Goal: Transaction & Acquisition: Purchase product/service

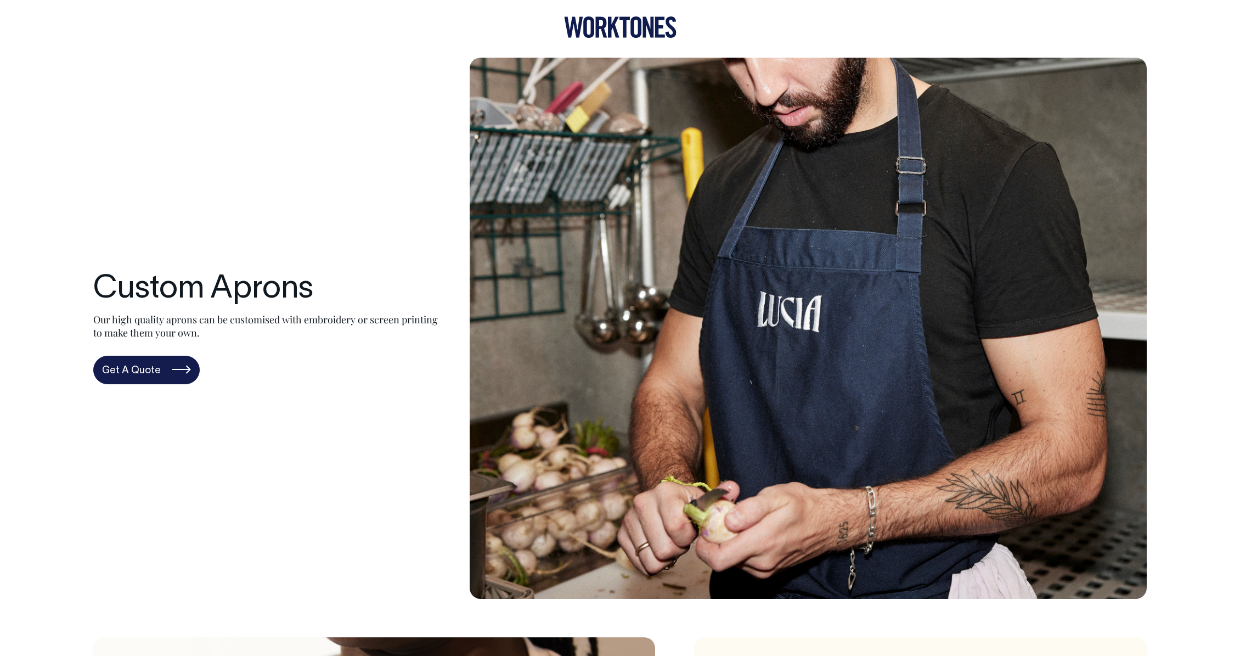
click at [634, 25] on icon at bounding box center [620, 26] width 113 height 21
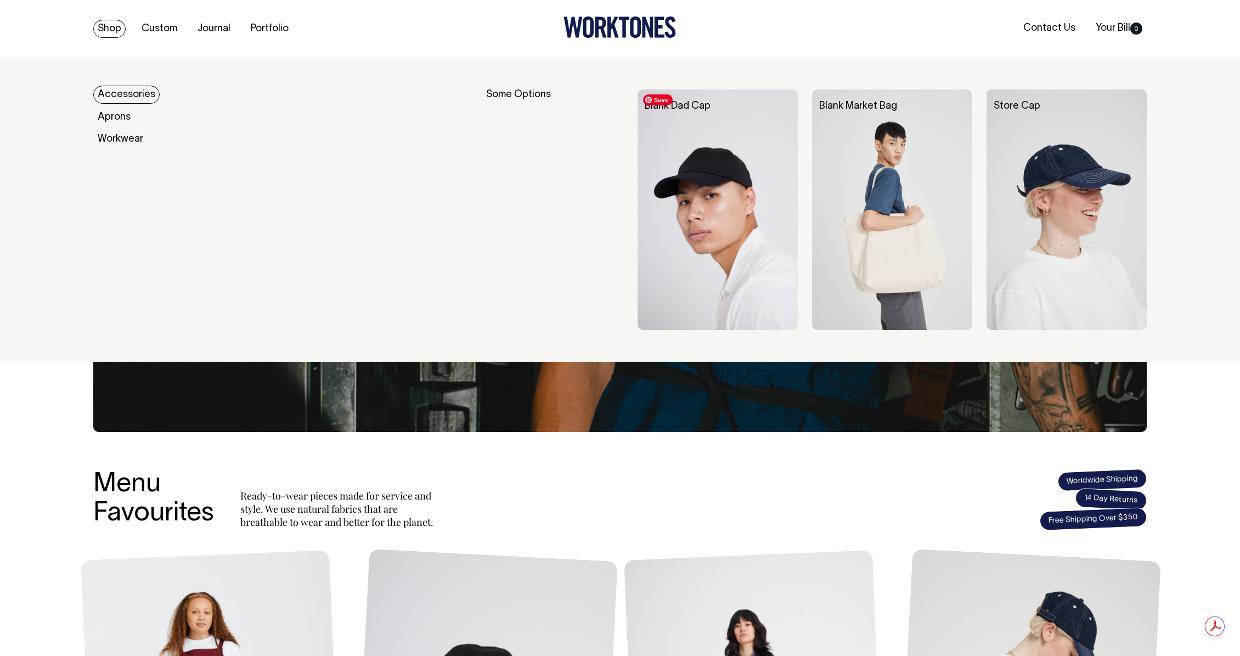
click at [733, 179] on img at bounding box center [718, 209] width 160 height 240
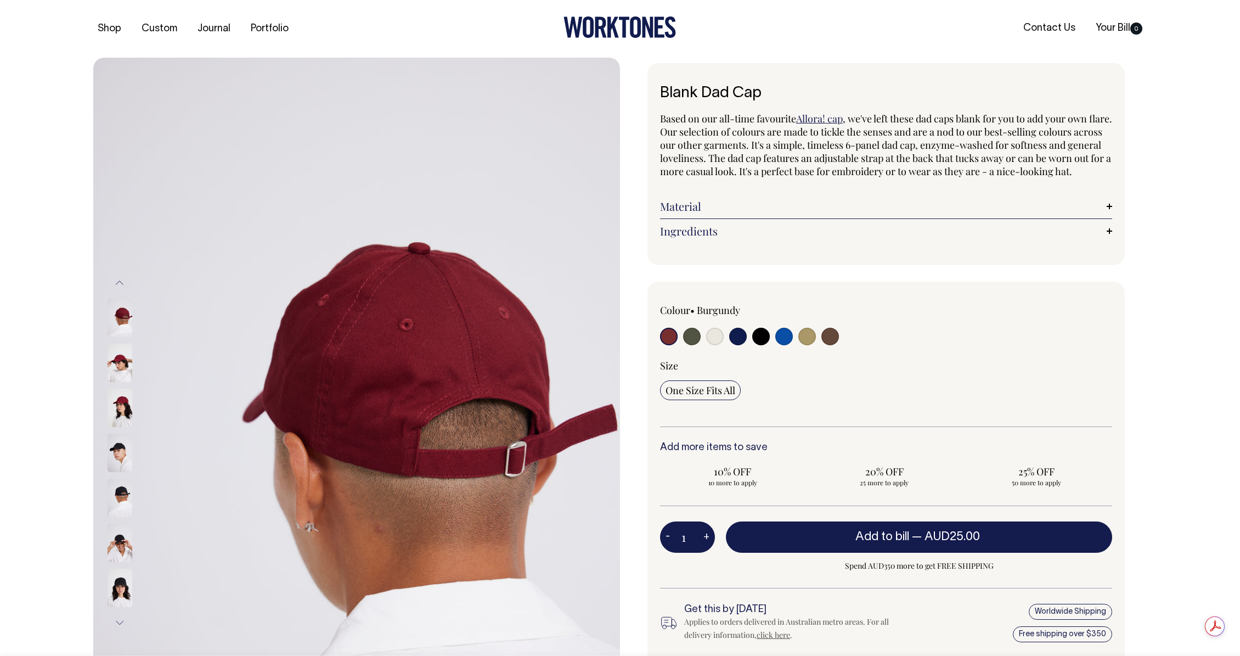
click at [692, 345] on input "radio" at bounding box center [692, 337] width 18 height 18
radio input "true"
select select "Olive"
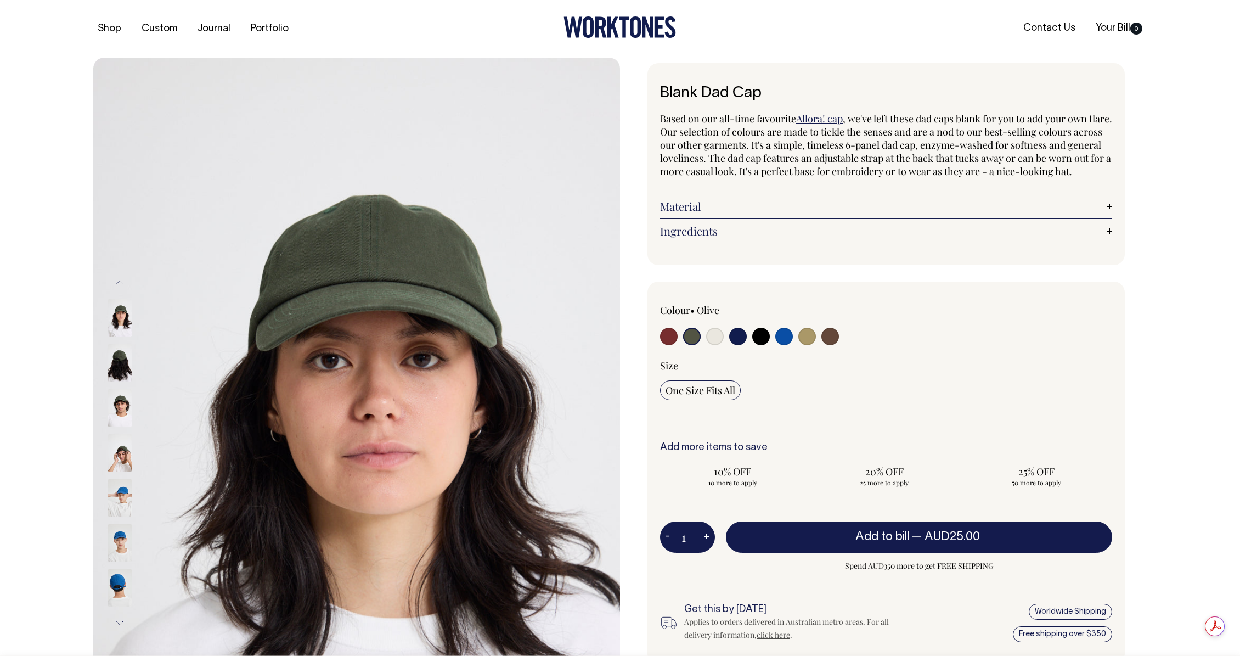
click at [710, 345] on input "radio" at bounding box center [715, 337] width 18 height 18
radio input "true"
select select "Natural"
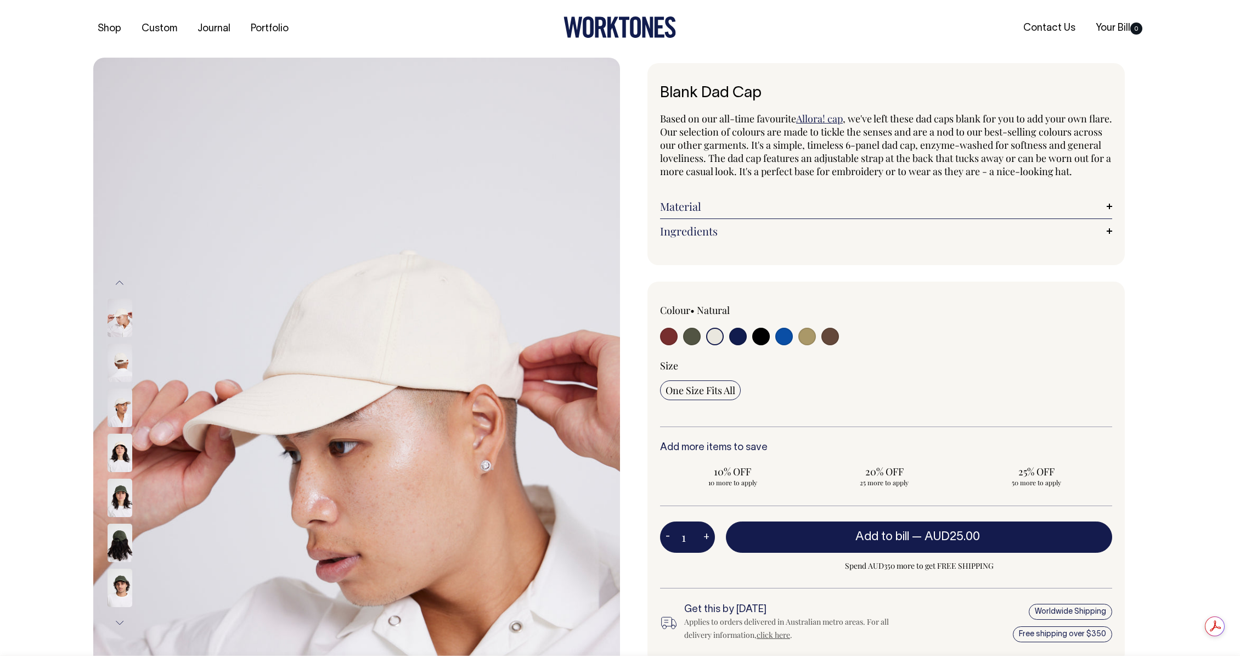
click at [734, 345] on input "radio" at bounding box center [738, 337] width 18 height 18
radio input "true"
select select "Dark Navy"
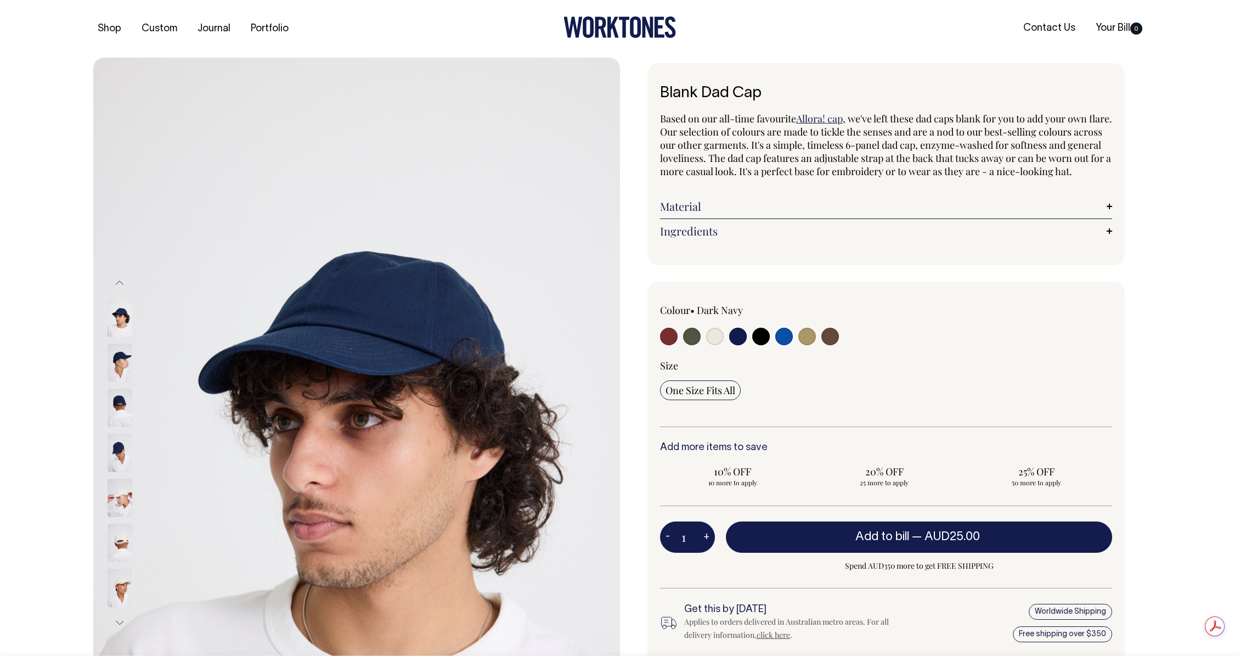
click at [757, 345] on input "radio" at bounding box center [762, 337] width 18 height 18
radio input "true"
select select "Black"
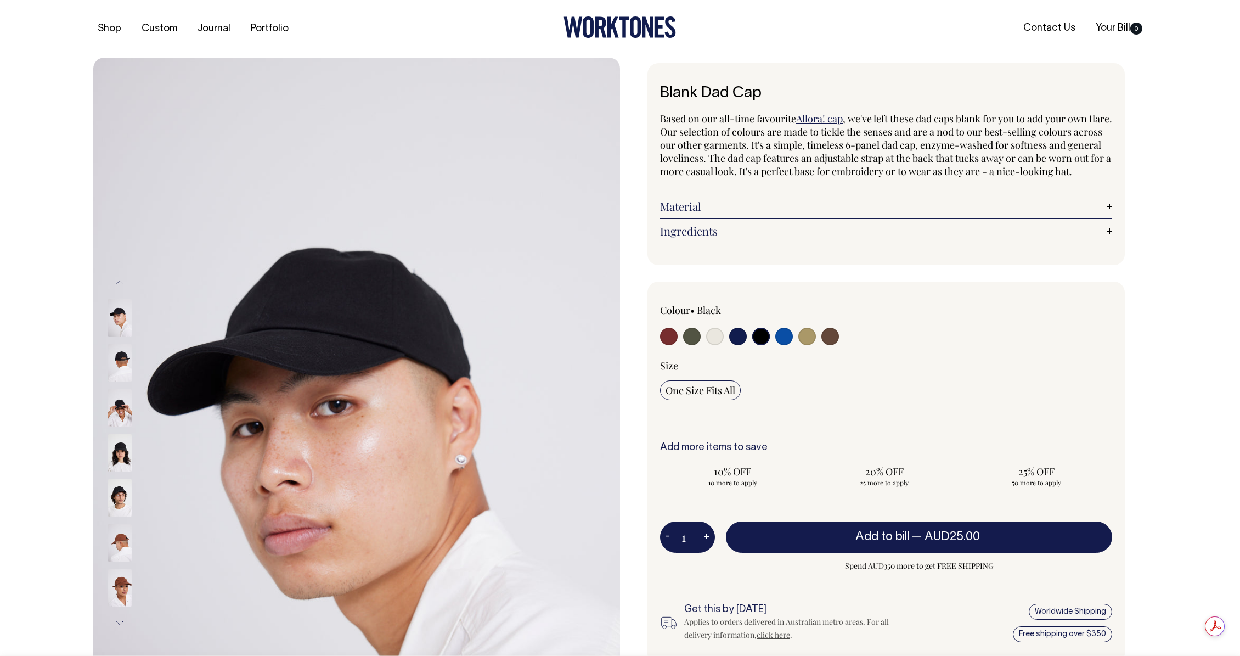
click at [783, 345] on input "radio" at bounding box center [785, 337] width 18 height 18
radio input "true"
select select "Worker Blue"
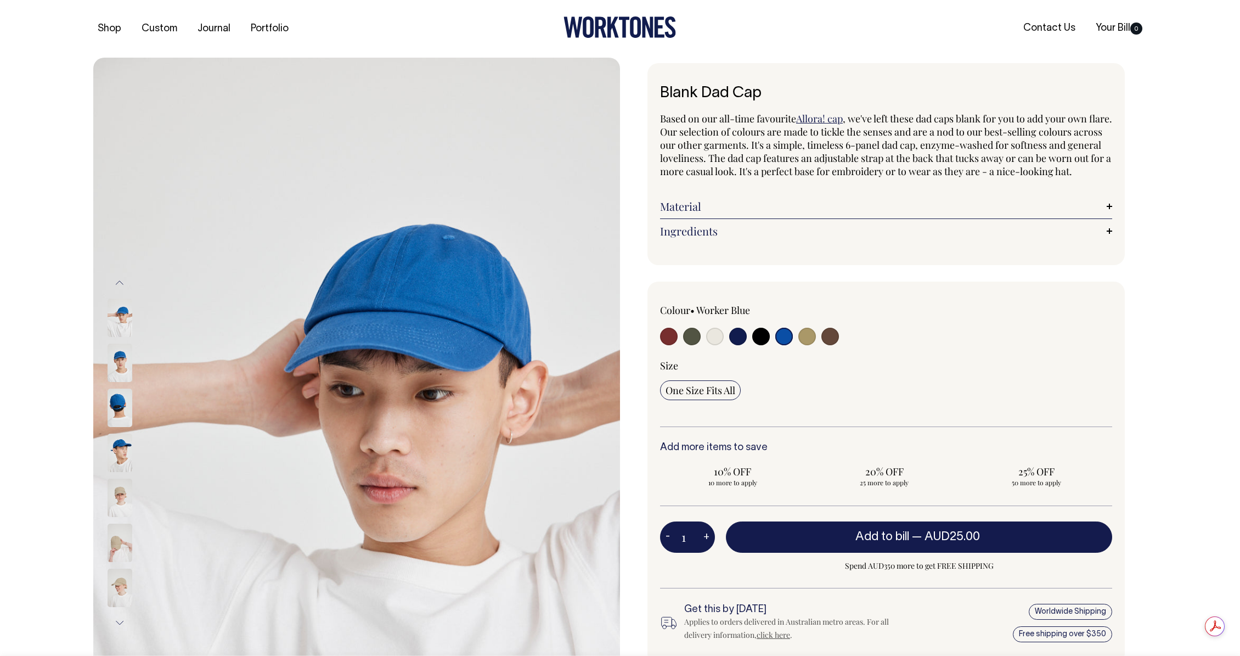
click at [810, 345] on input "radio" at bounding box center [808, 337] width 18 height 18
radio input "true"
select select "Washed Khaki"
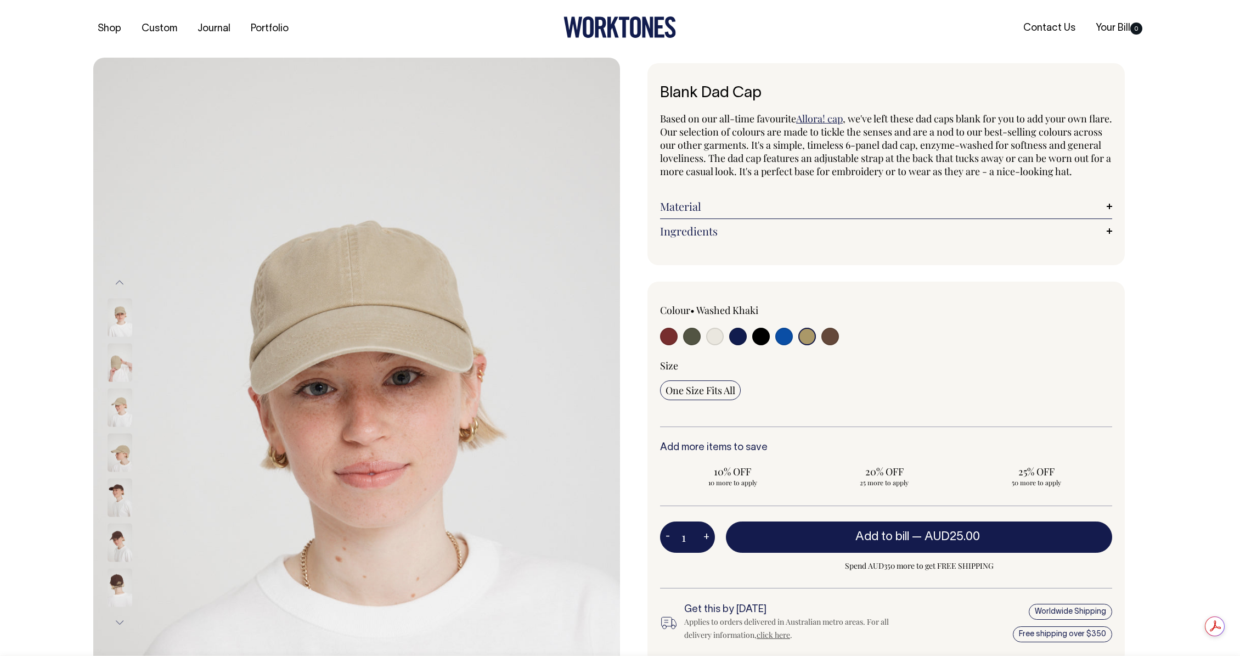
click at [828, 345] on input "radio" at bounding box center [831, 337] width 18 height 18
radio input "true"
select select "Espresso"
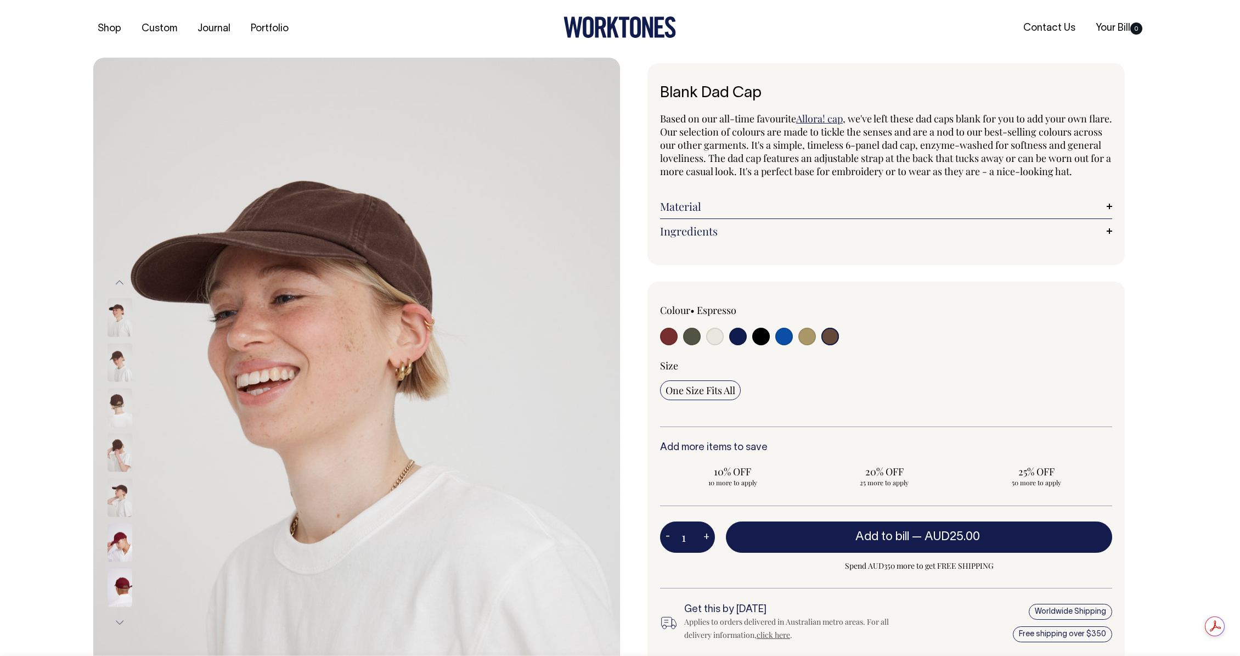
click at [115, 446] on img at bounding box center [120, 452] width 25 height 38
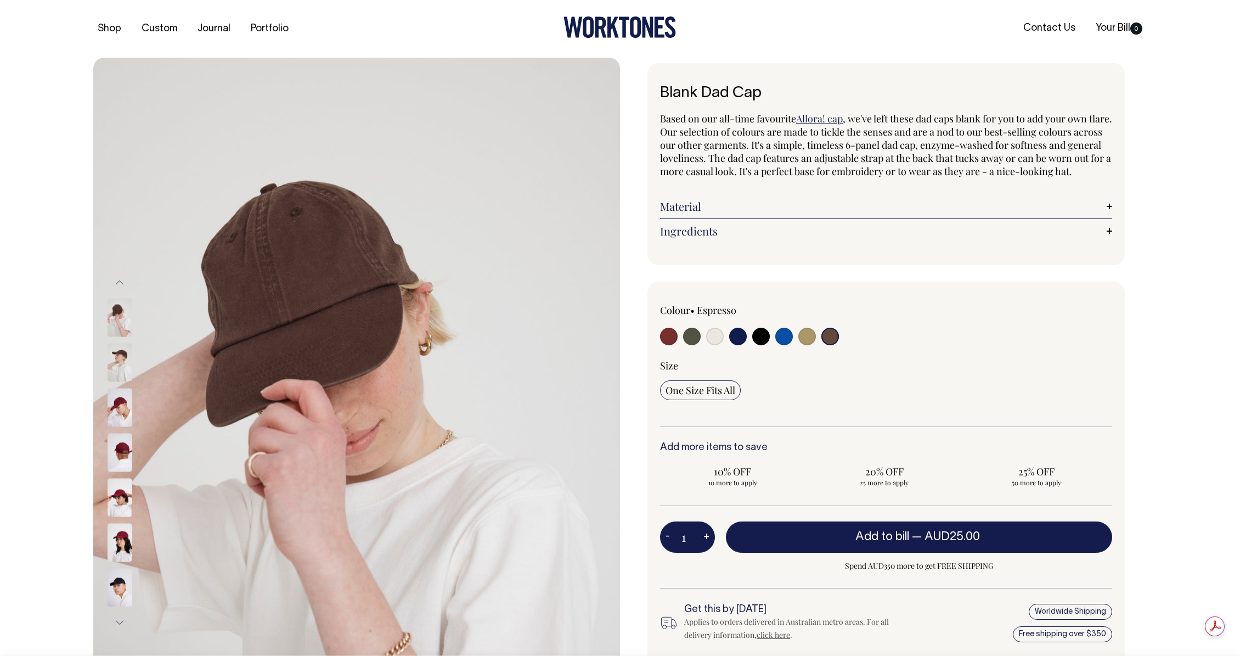
click at [122, 457] on img at bounding box center [120, 452] width 25 height 38
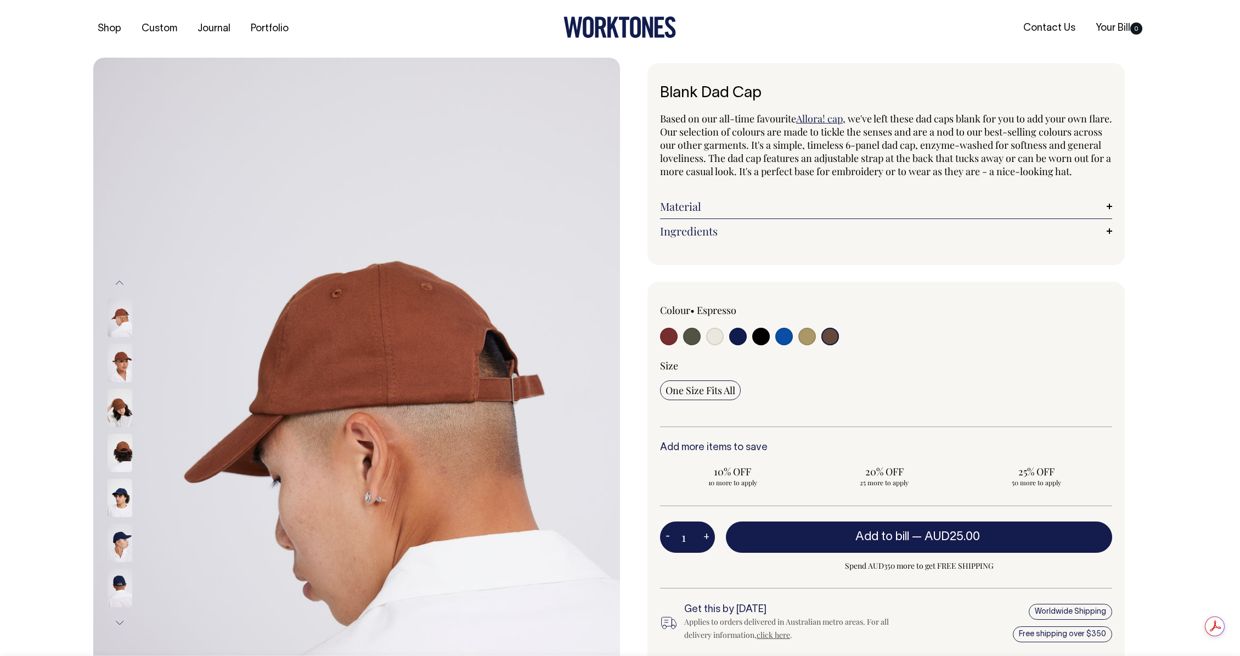
click at [120, 407] on img at bounding box center [120, 408] width 25 height 38
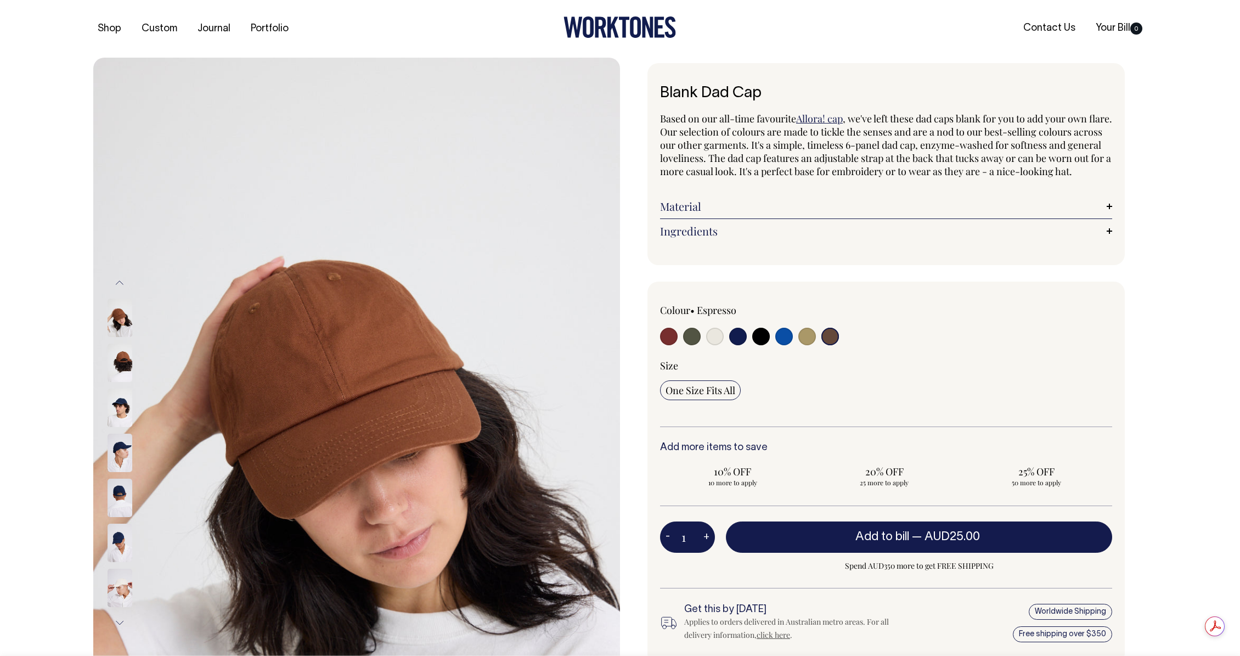
click at [123, 351] on img at bounding box center [120, 363] width 25 height 38
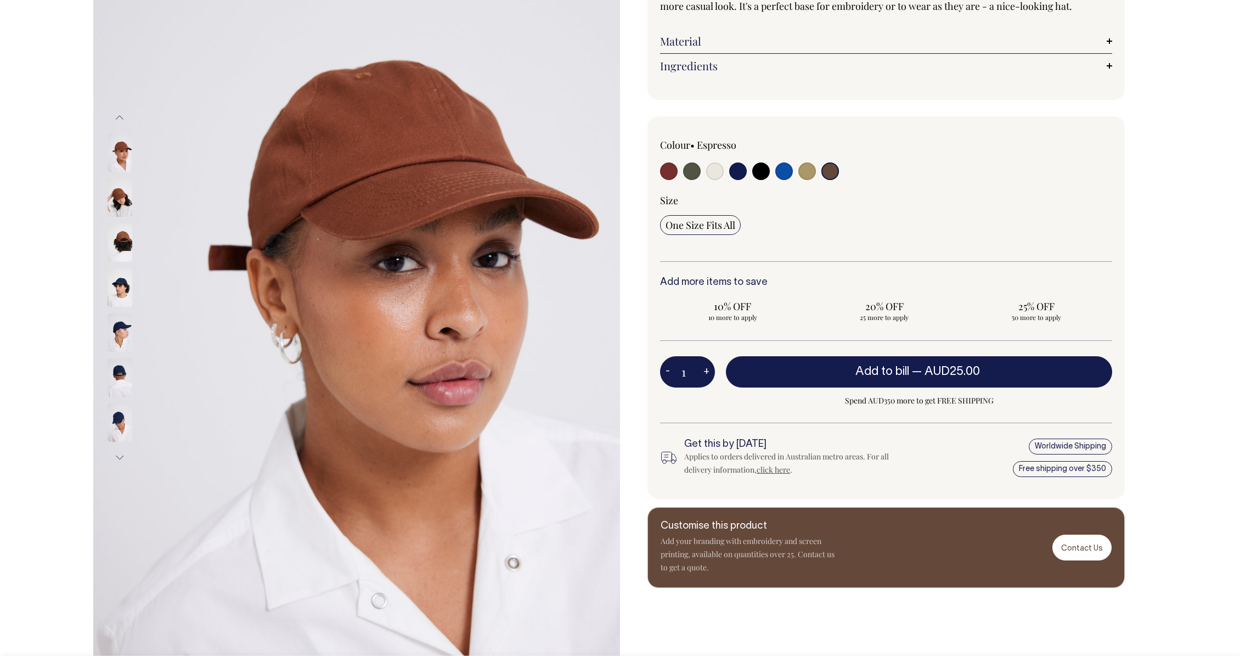
scroll to position [165, 0]
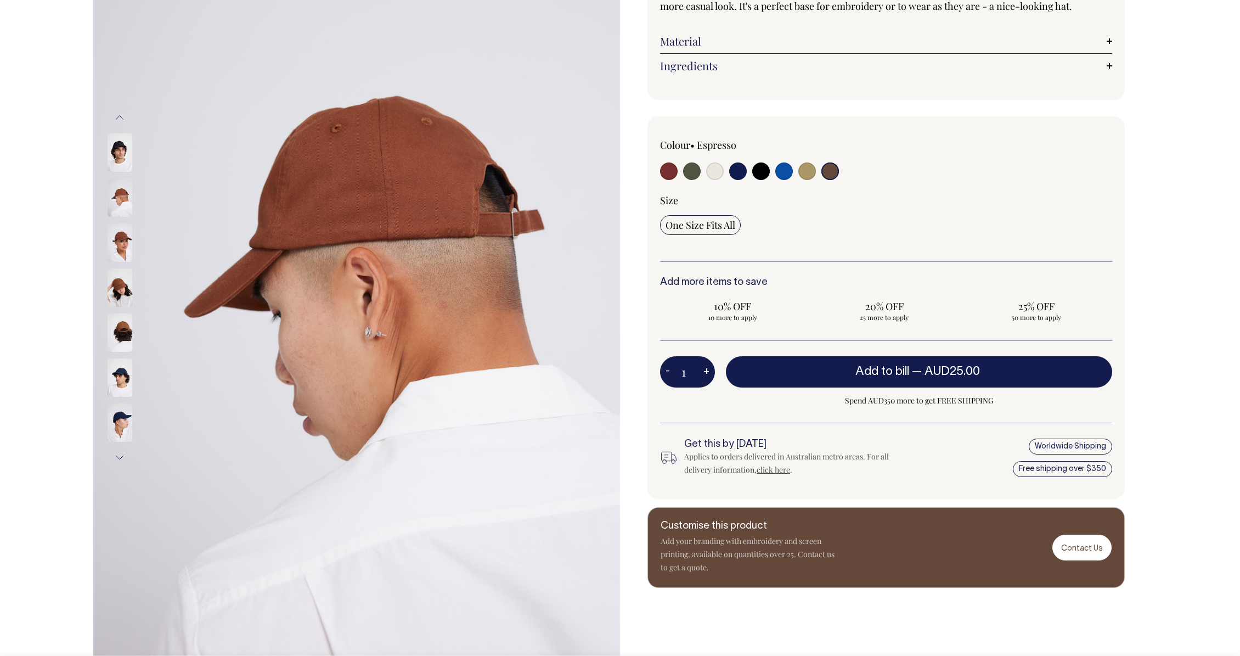
click at [125, 288] on img at bounding box center [120, 287] width 25 height 38
click at [125, 248] on img at bounding box center [120, 242] width 25 height 38
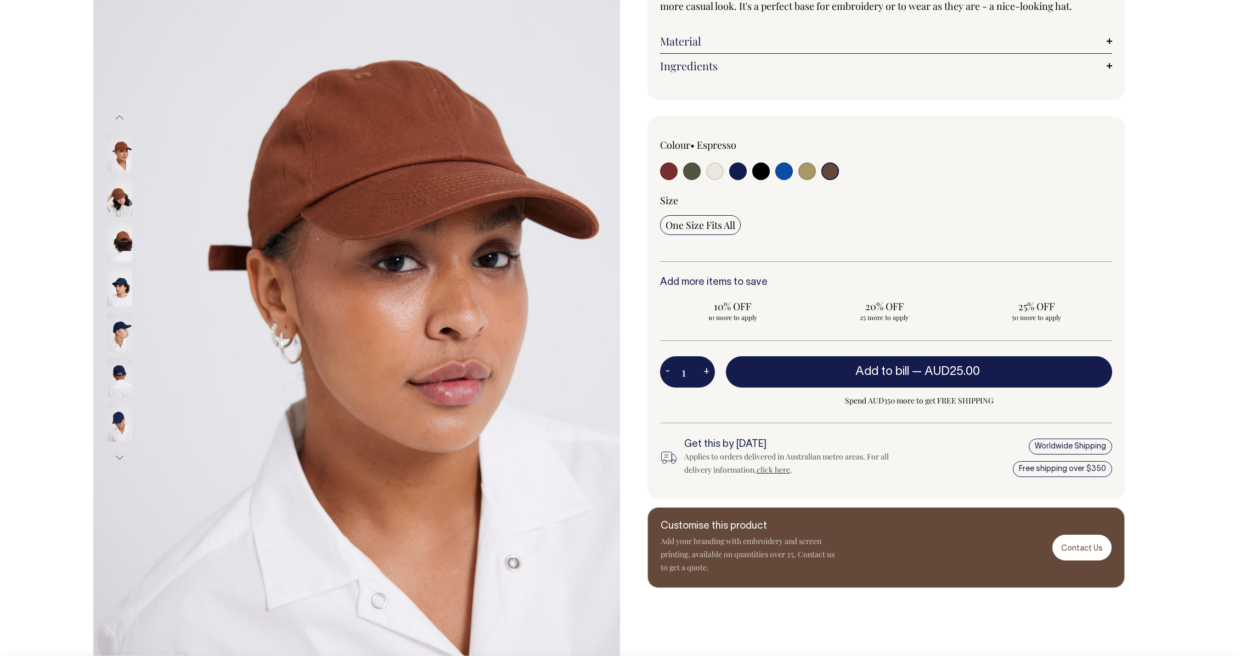
click at [128, 161] on img at bounding box center [120, 152] width 25 height 38
drag, startPoint x: 122, startPoint y: 189, endPoint x: 132, endPoint y: 202, distance: 16.0
click at [122, 189] on img at bounding box center [120, 197] width 25 height 38
click at [115, 199] on img at bounding box center [120, 197] width 25 height 38
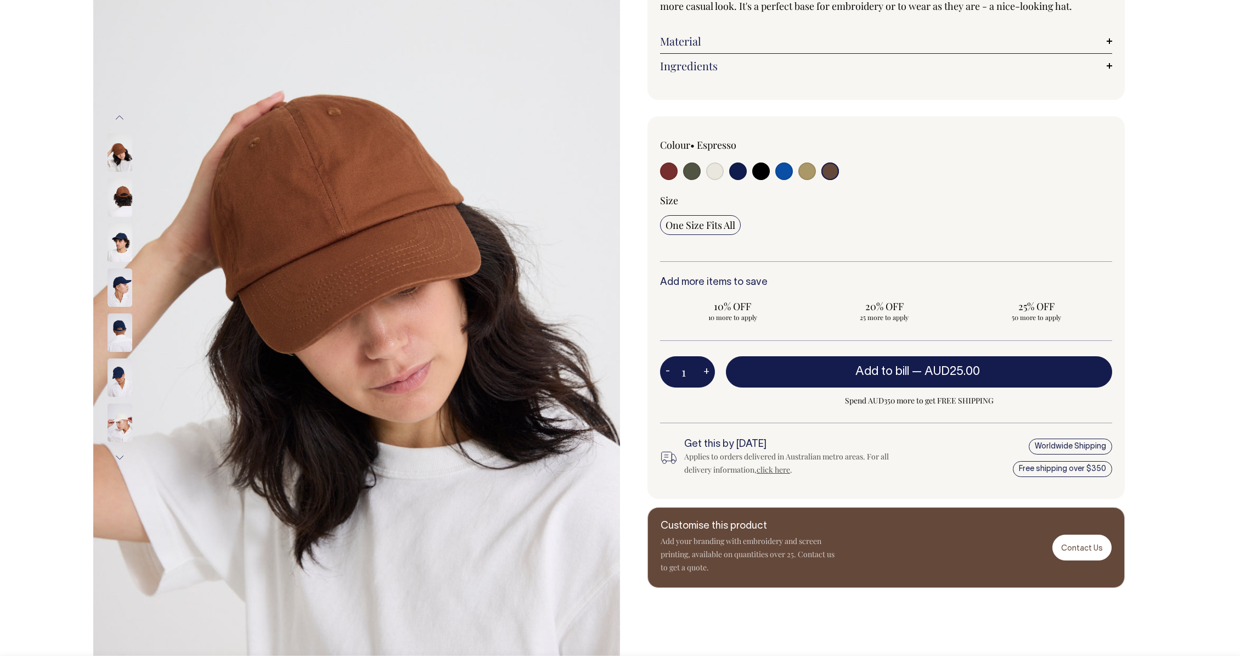
click at [118, 236] on img at bounding box center [120, 242] width 25 height 38
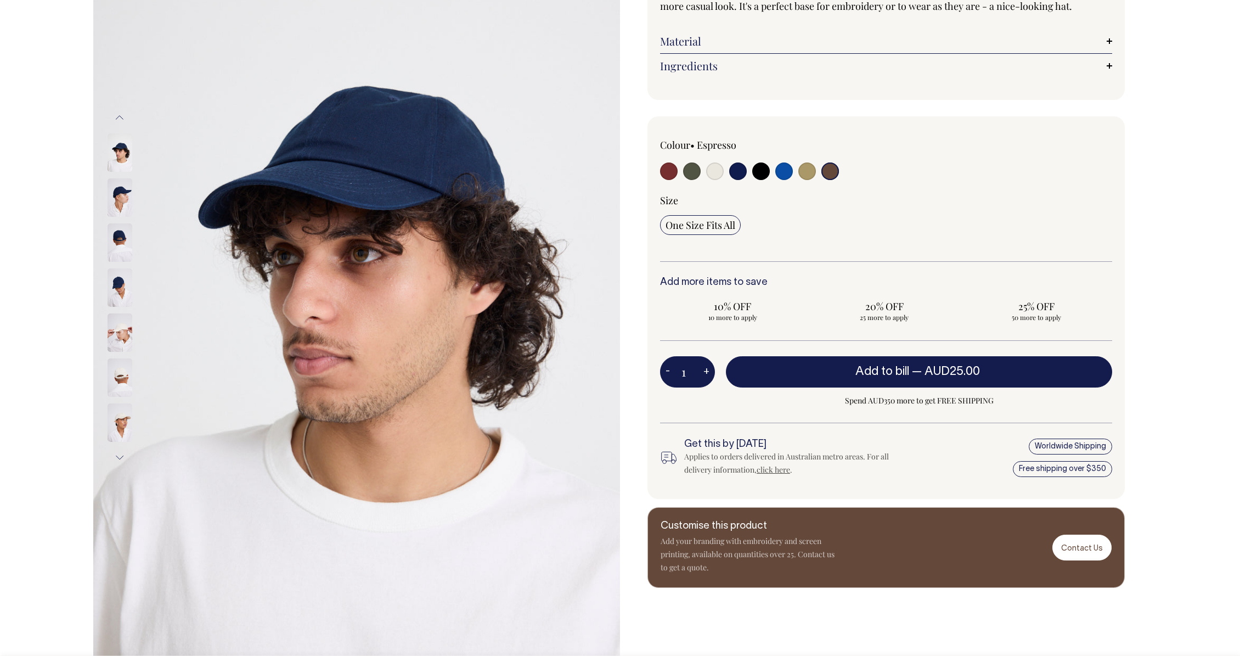
click at [831, 180] on input "radio" at bounding box center [831, 171] width 18 height 18
click at [761, 180] on input "radio" at bounding box center [762, 171] width 18 height 18
radio input "true"
select select "Black"
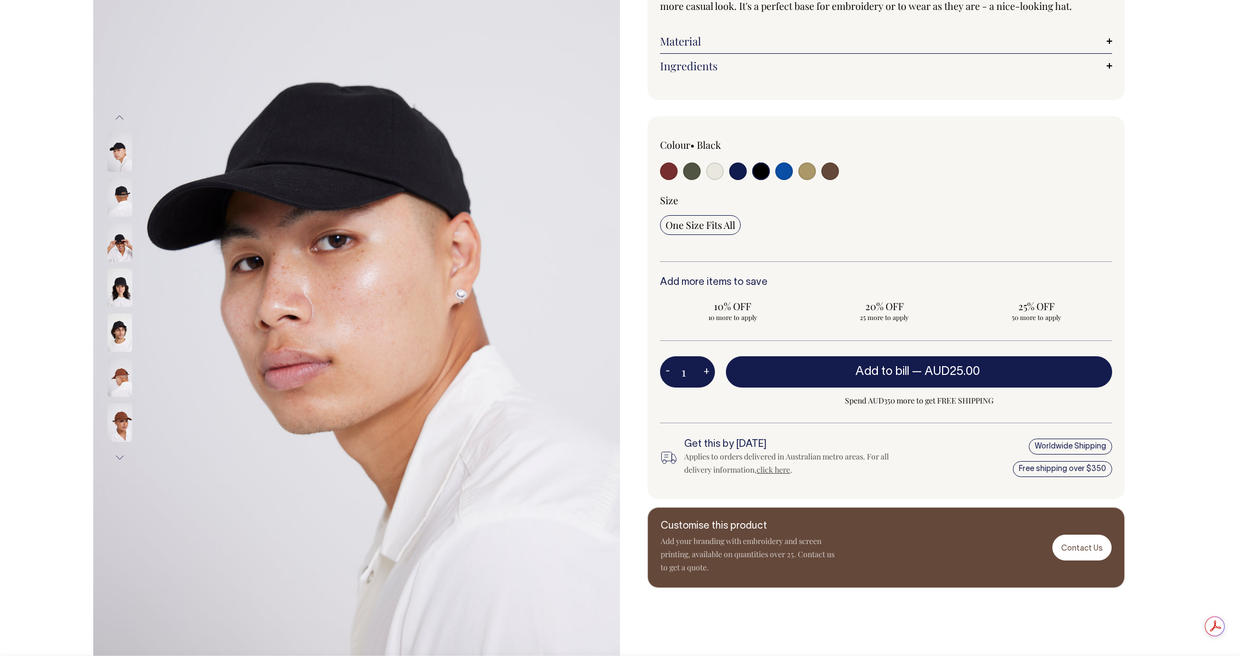
click at [663, 180] on input "radio" at bounding box center [669, 171] width 18 height 18
radio input "true"
select select "Burgundy"
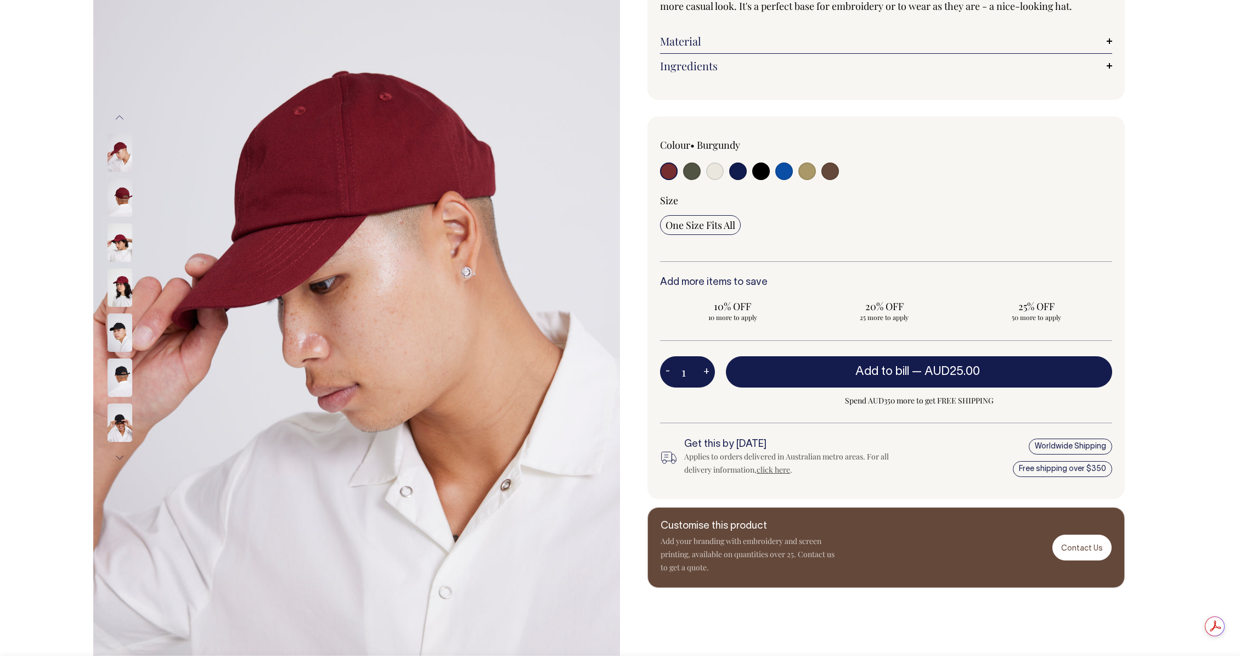
click at [833, 180] on input "radio" at bounding box center [831, 171] width 18 height 18
radio input "true"
select select "Espresso"
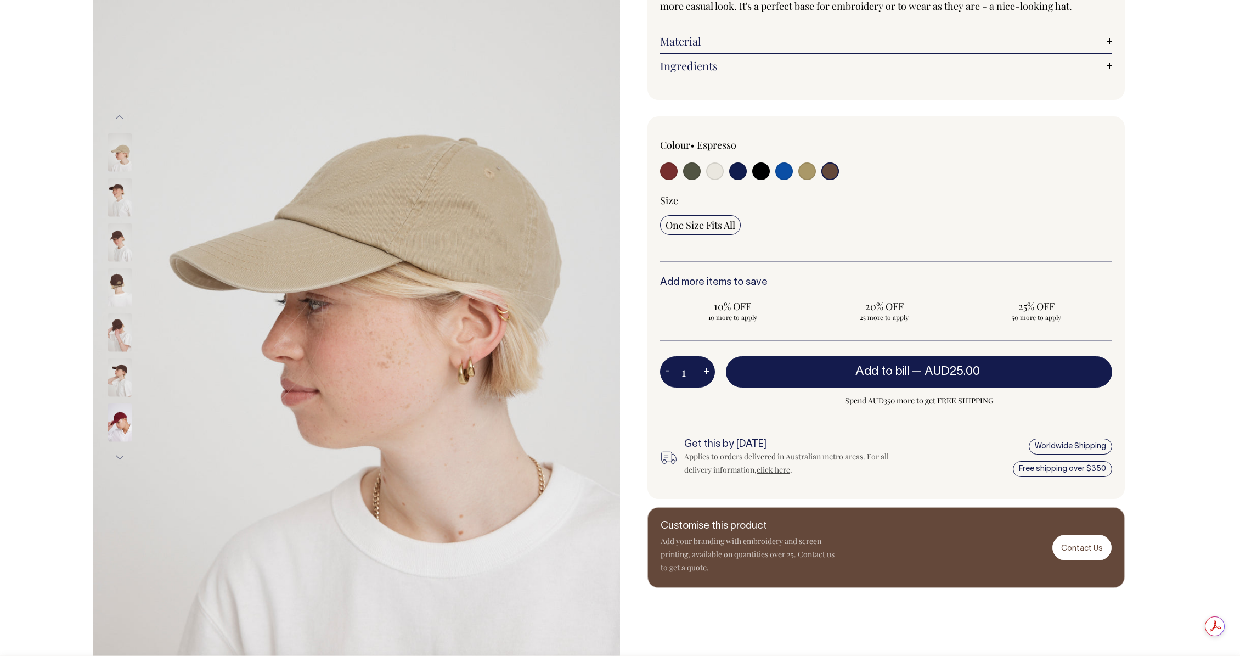
click at [115, 280] on img at bounding box center [120, 287] width 25 height 38
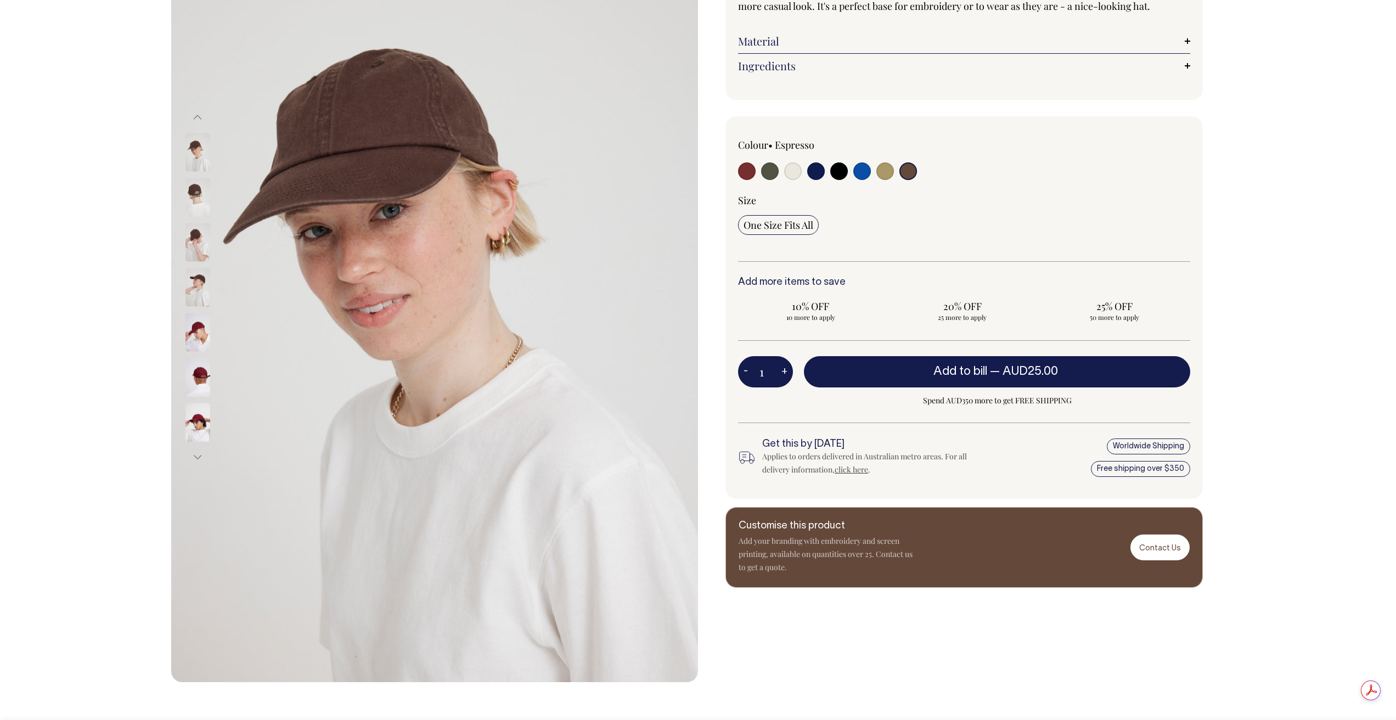
click at [199, 283] on img at bounding box center [198, 287] width 25 height 38
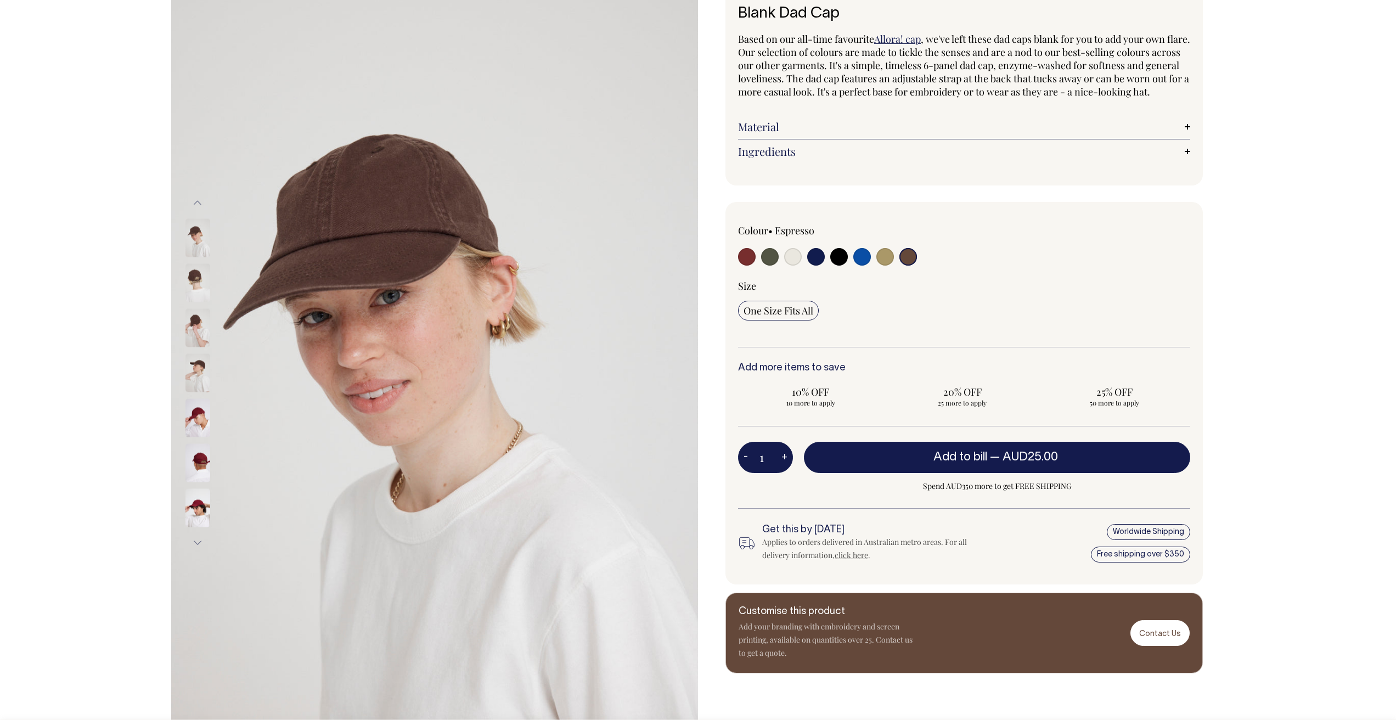
scroll to position [80, 0]
click at [769, 266] on input "radio" at bounding box center [770, 257] width 18 height 18
radio input "true"
select select "Olive"
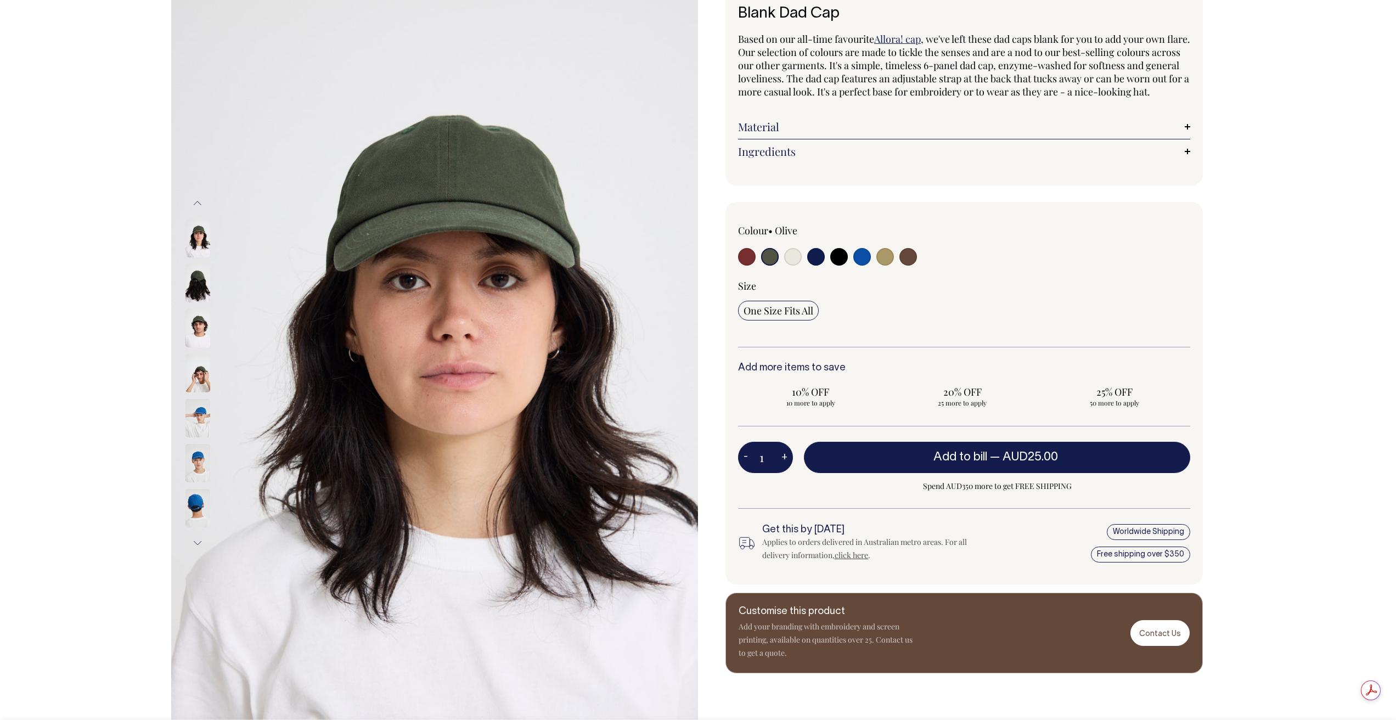
click at [795, 266] on input "radio" at bounding box center [793, 257] width 18 height 18
radio input "true"
select select "Natural"
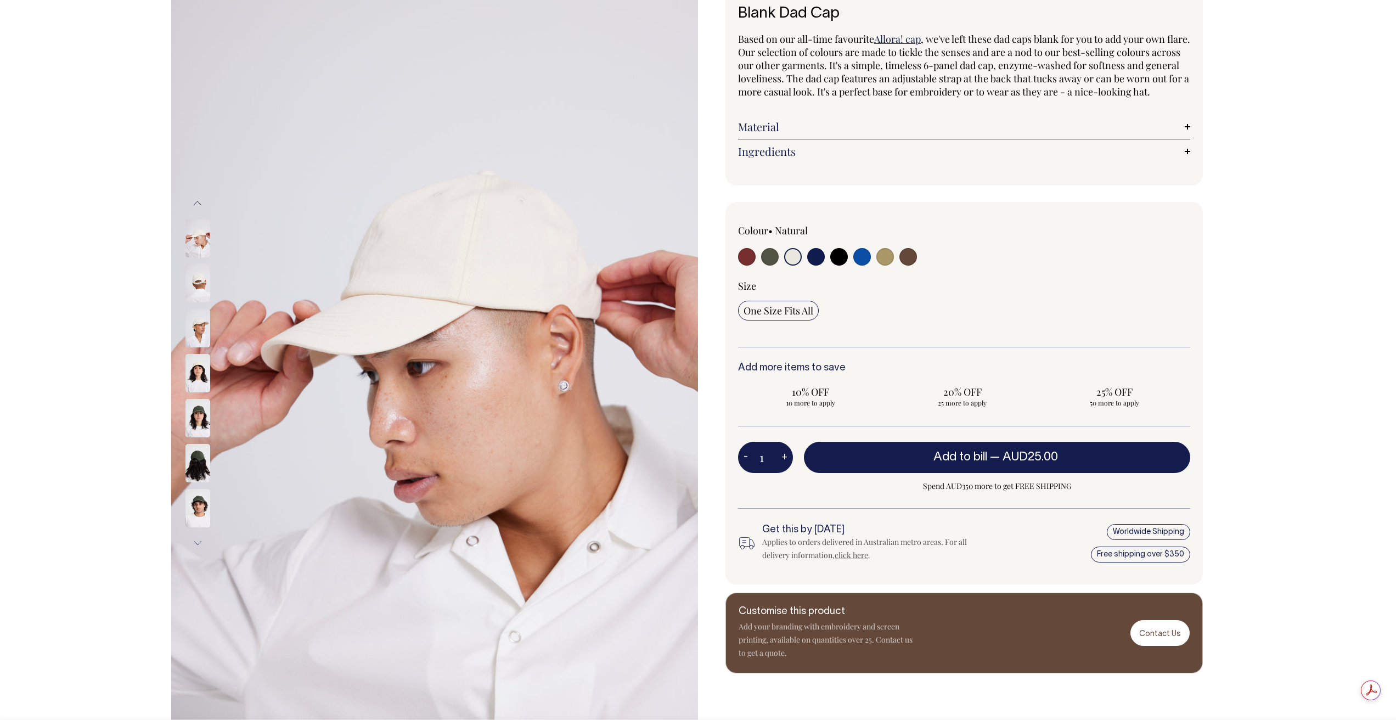
click at [818, 266] on input "radio" at bounding box center [816, 257] width 18 height 18
radio input "true"
select select "Dark Navy"
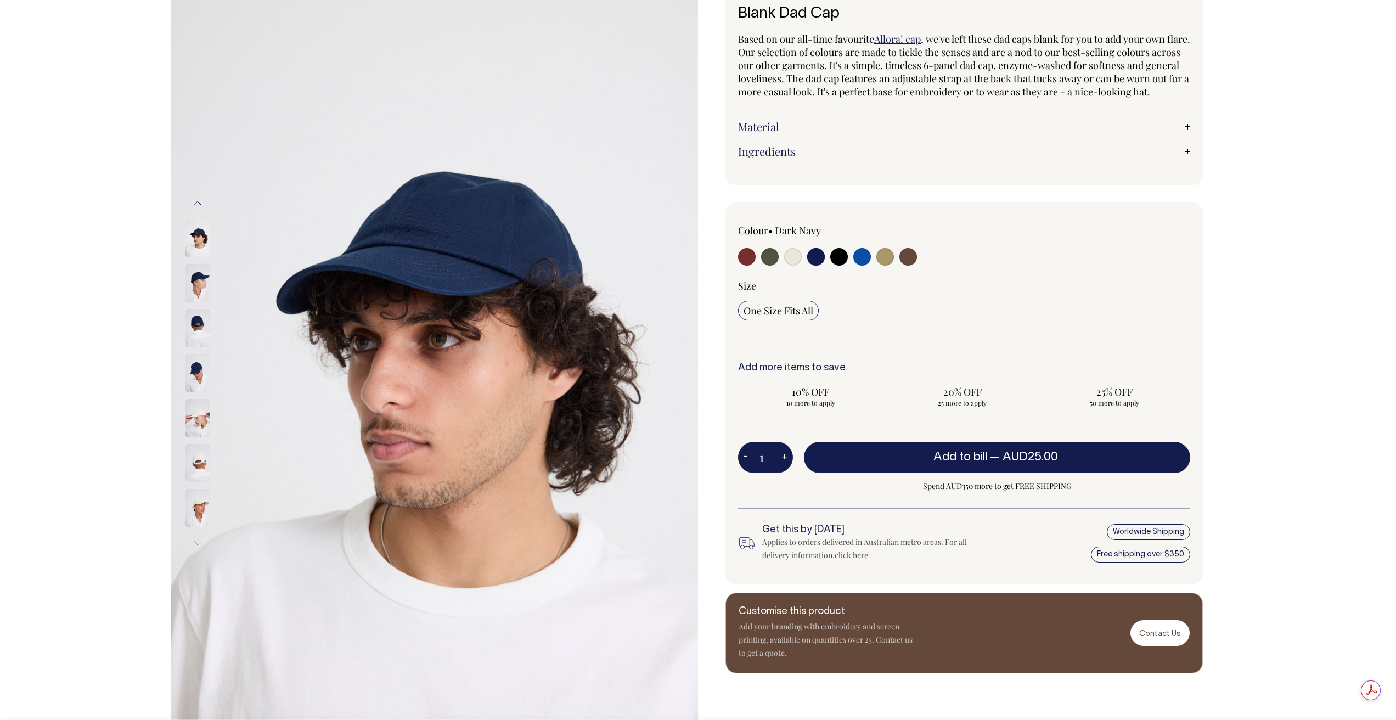
click at [841, 266] on input "radio" at bounding box center [839, 257] width 18 height 18
radio input "true"
select select "Black"
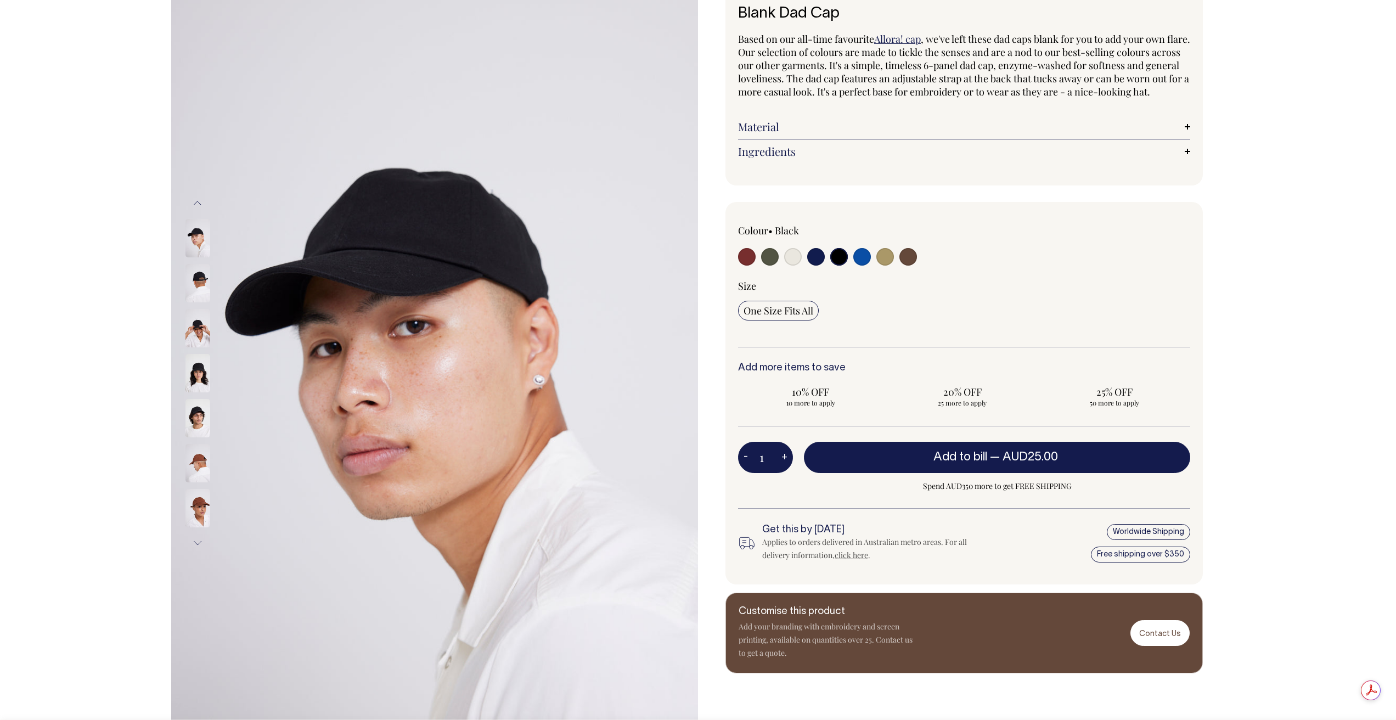
click at [860, 266] on input "radio" at bounding box center [863, 257] width 18 height 18
radio input "true"
select select "Worker Blue"
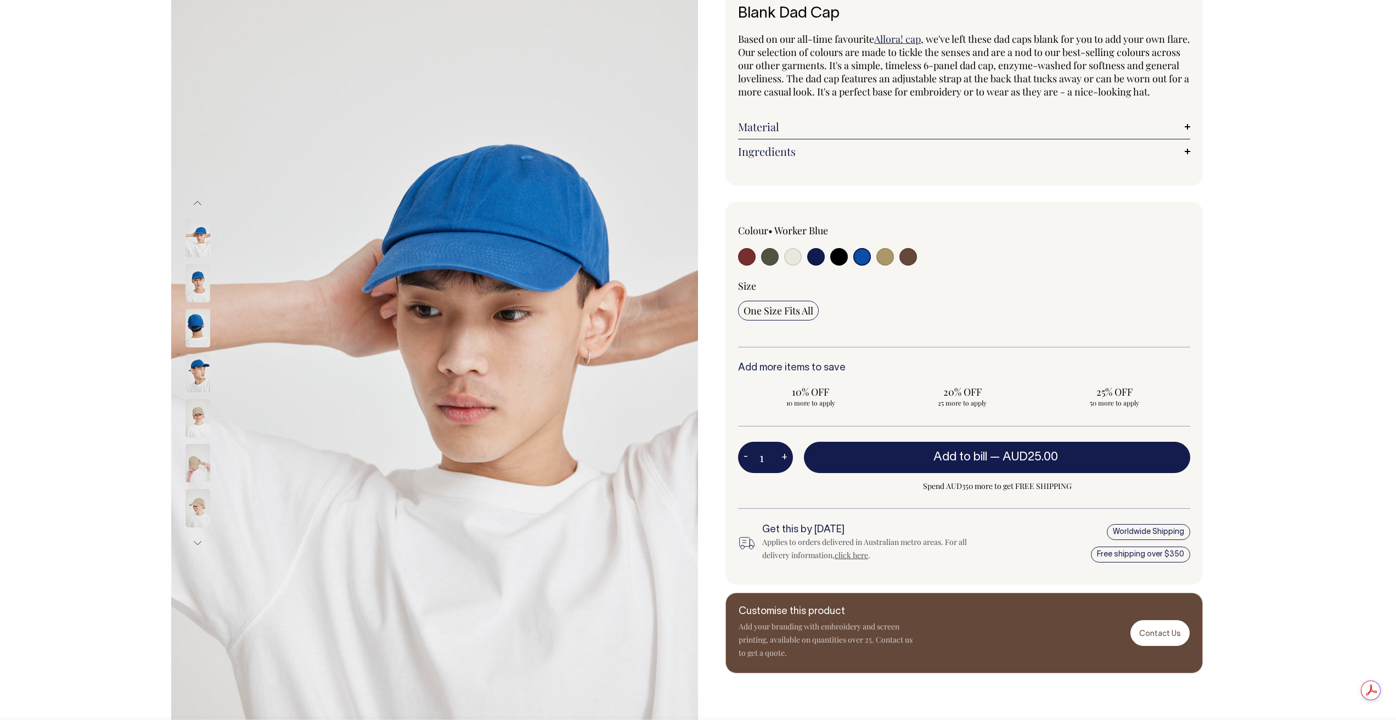
click at [880, 266] on input "radio" at bounding box center [886, 257] width 18 height 18
radio input "true"
select select "Washed Khaki"
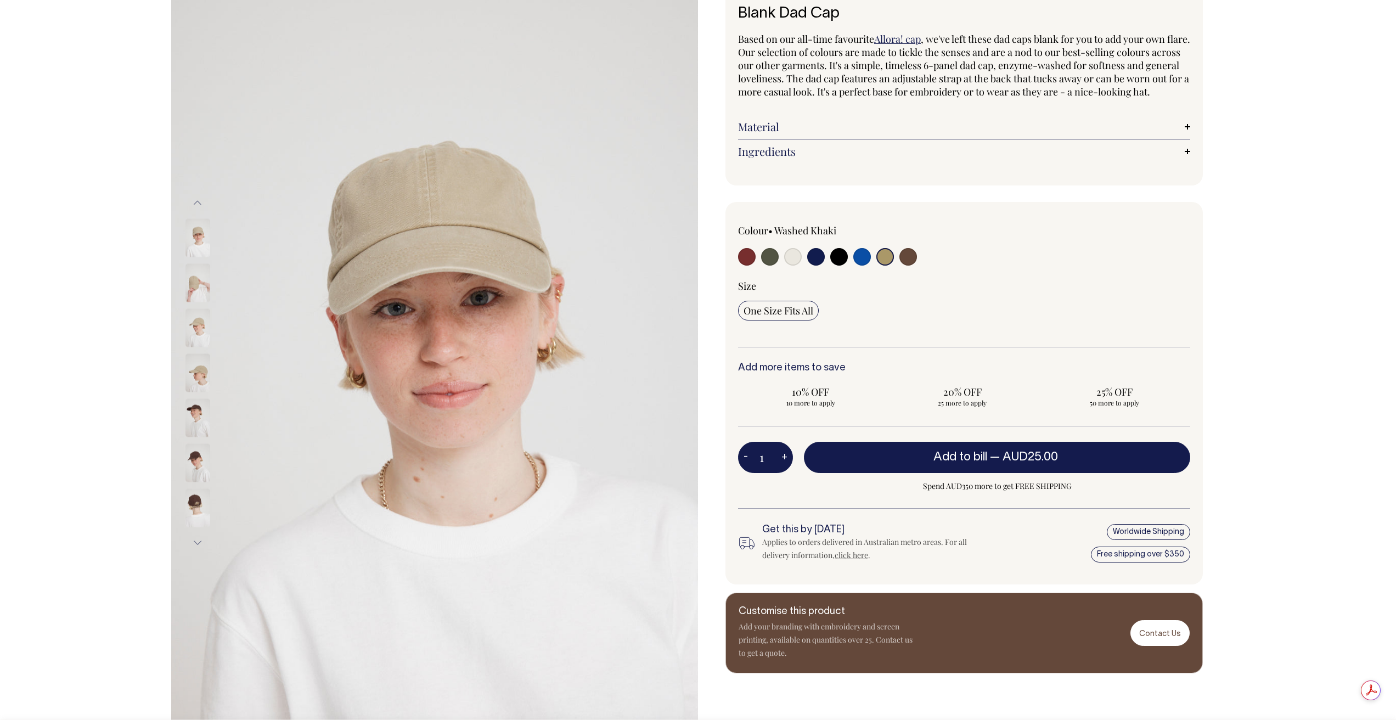
click at [912, 266] on input "radio" at bounding box center [909, 257] width 18 height 18
radio input "true"
select select "Espresso"
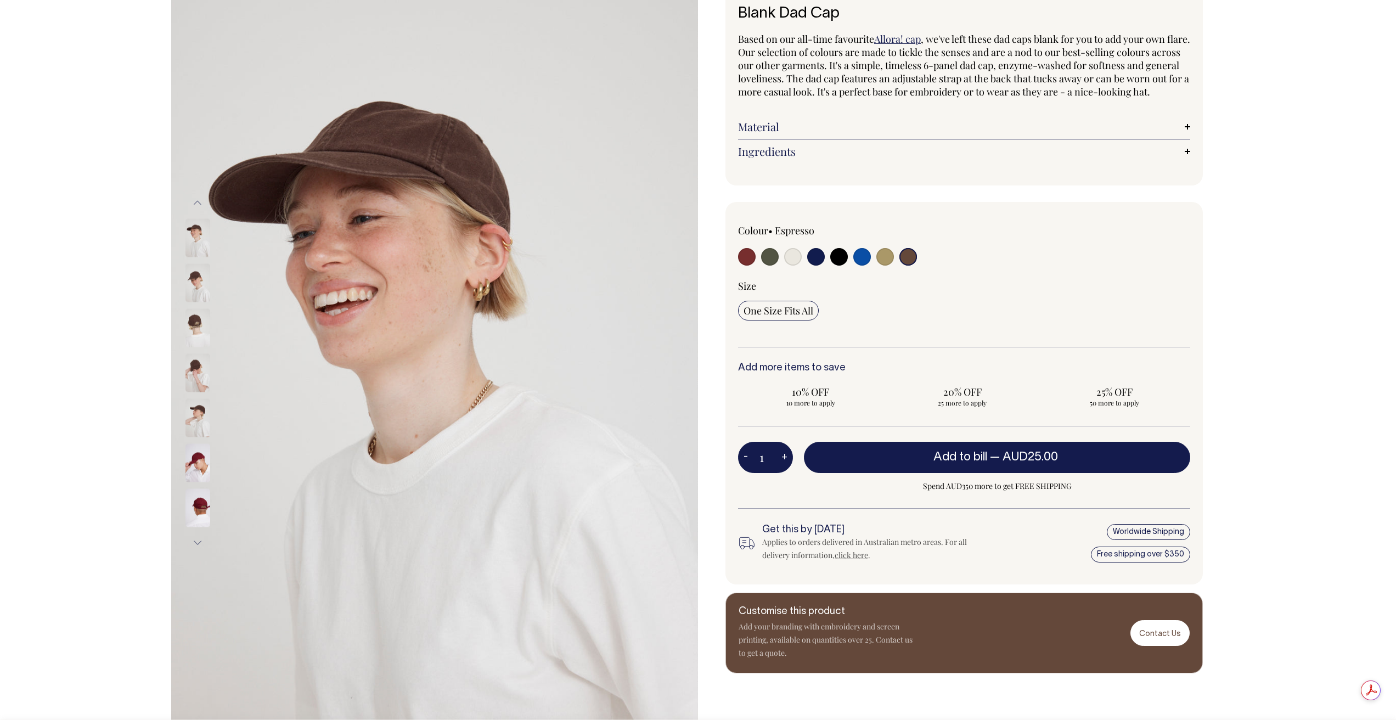
click at [839, 266] on input "radio" at bounding box center [839, 257] width 18 height 18
radio input "true"
select select "Black"
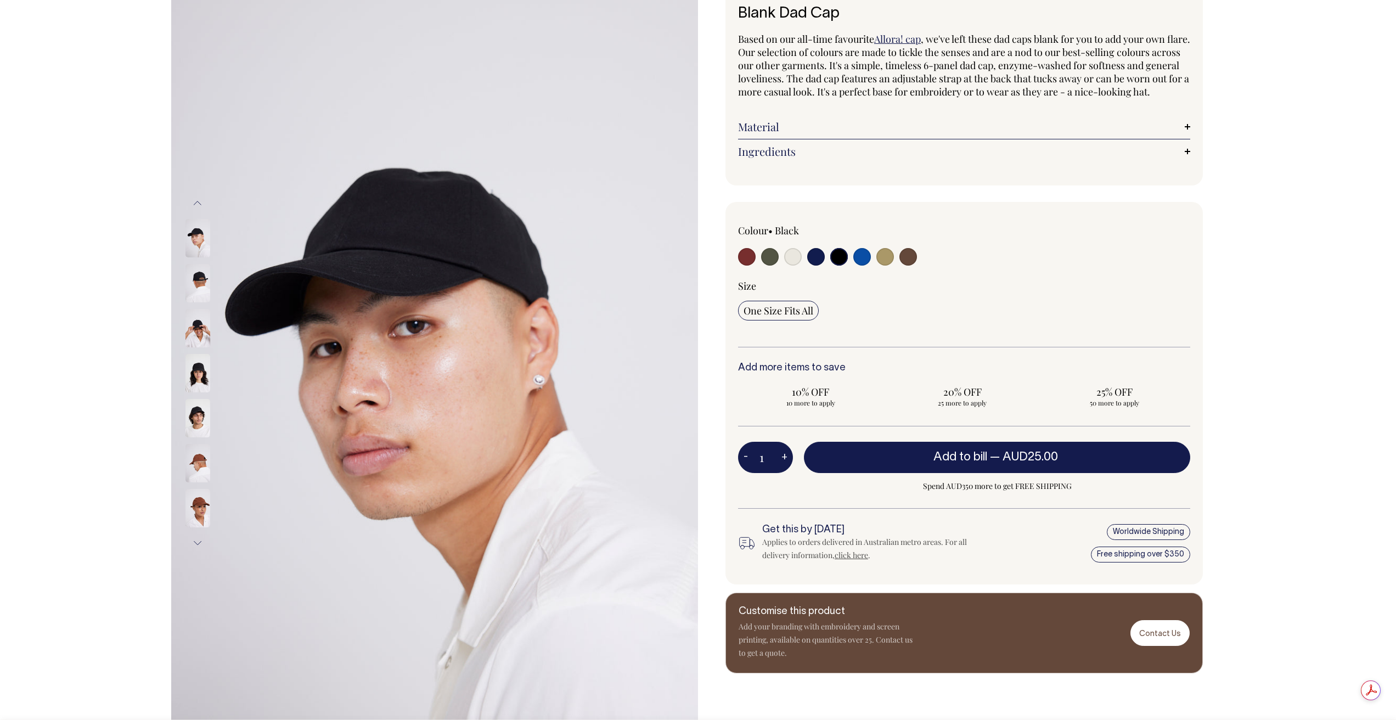
click at [203, 335] on img at bounding box center [198, 328] width 25 height 38
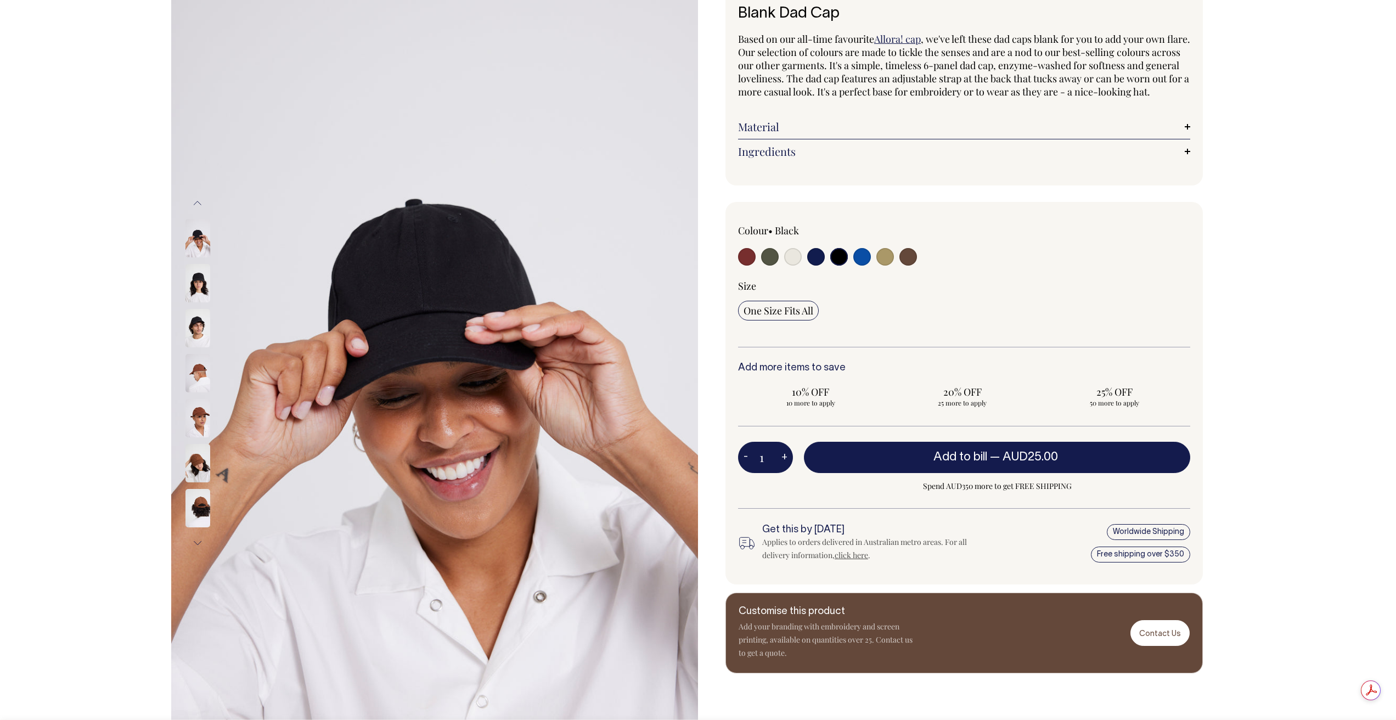
click at [200, 338] on img at bounding box center [198, 328] width 25 height 38
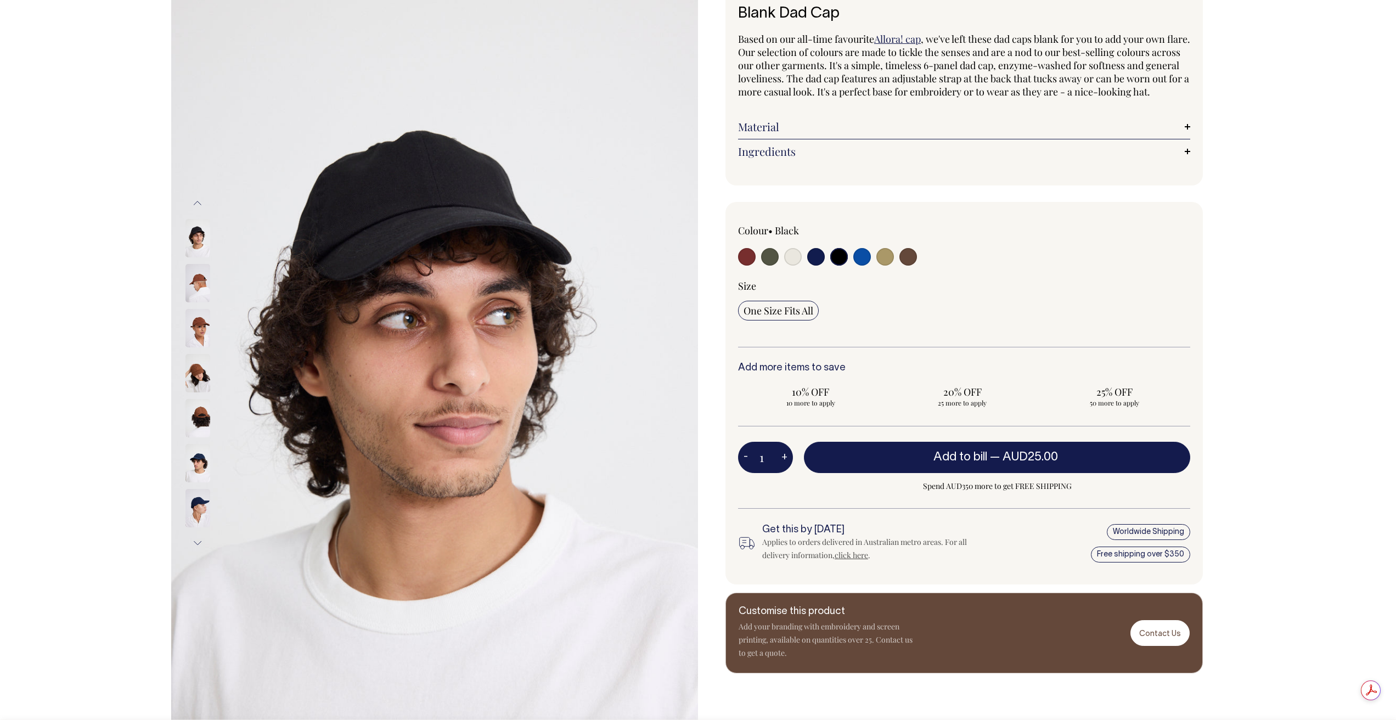
click at [910, 266] on input "radio" at bounding box center [909, 257] width 18 height 18
radio input "true"
select select "Espresso"
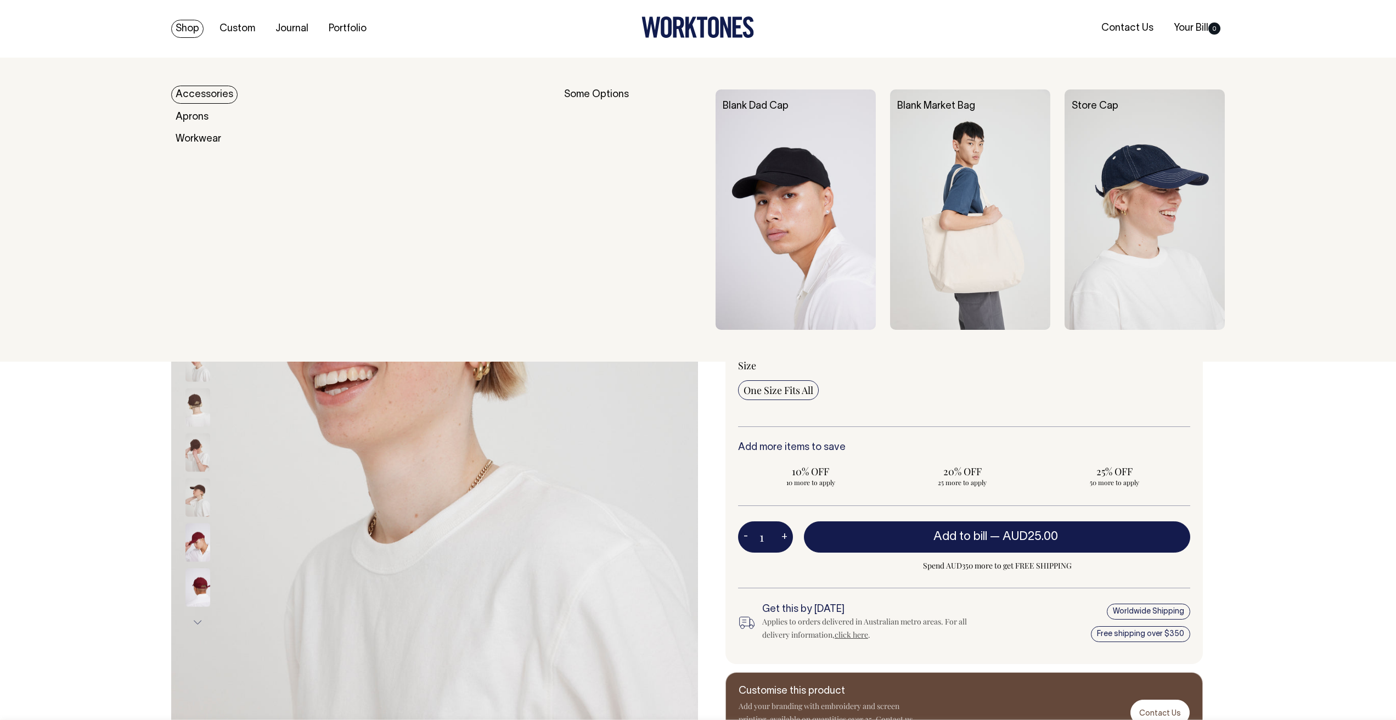
click at [208, 98] on link "Accessories" at bounding box center [204, 95] width 66 height 18
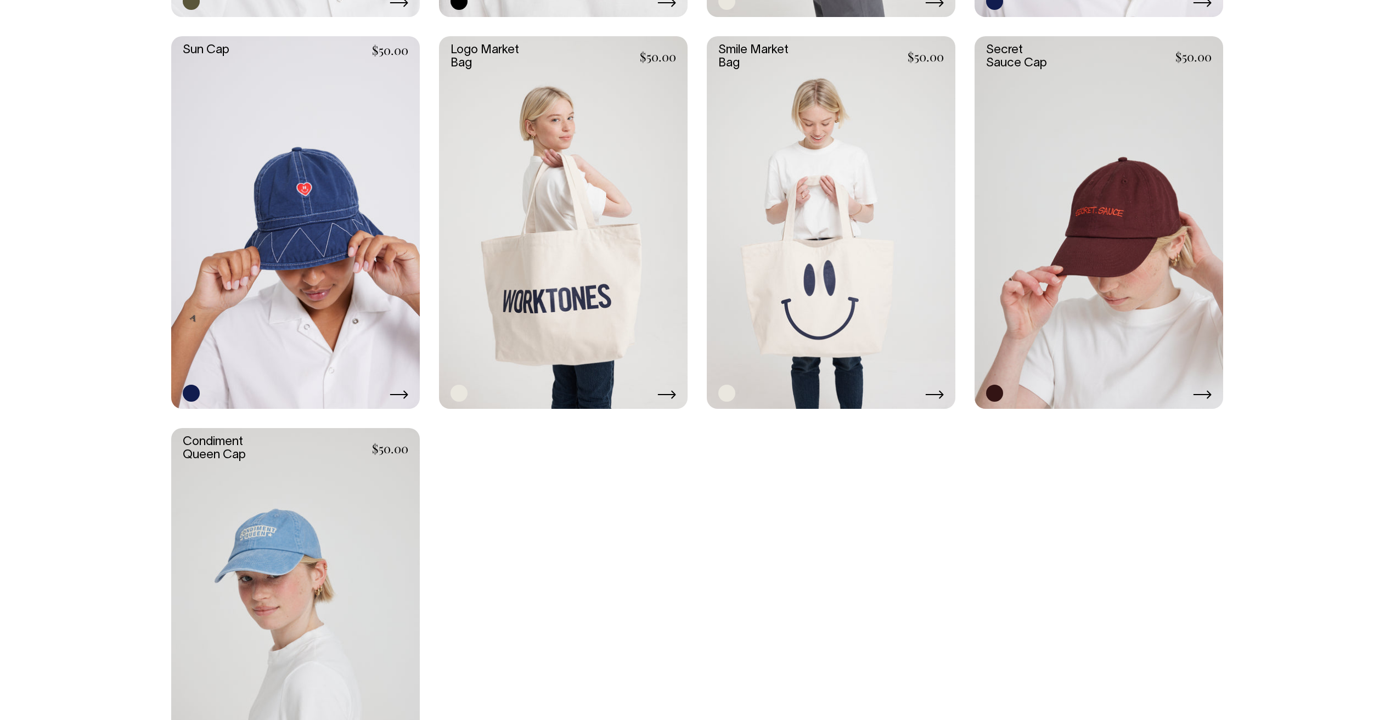
scroll to position [1086, 0]
click at [649, 288] on link at bounding box center [563, 222] width 249 height 373
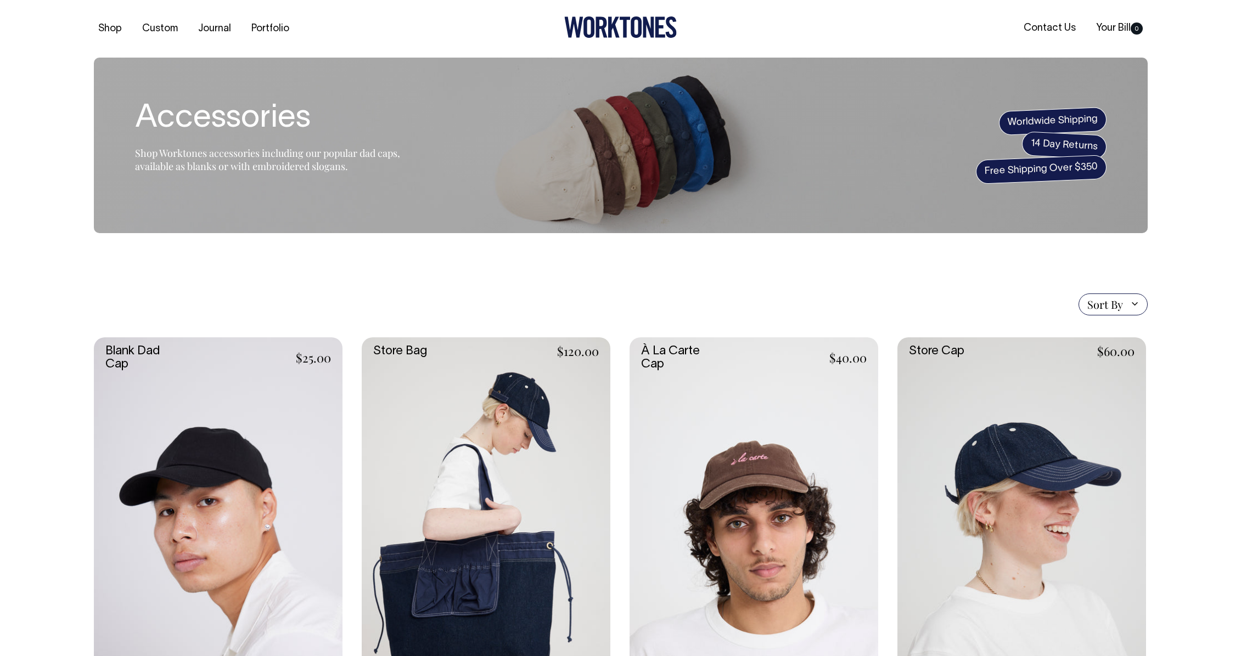
click at [778, 441] on link at bounding box center [754, 524] width 249 height 373
click at [277, 418] on link at bounding box center [218, 524] width 249 height 373
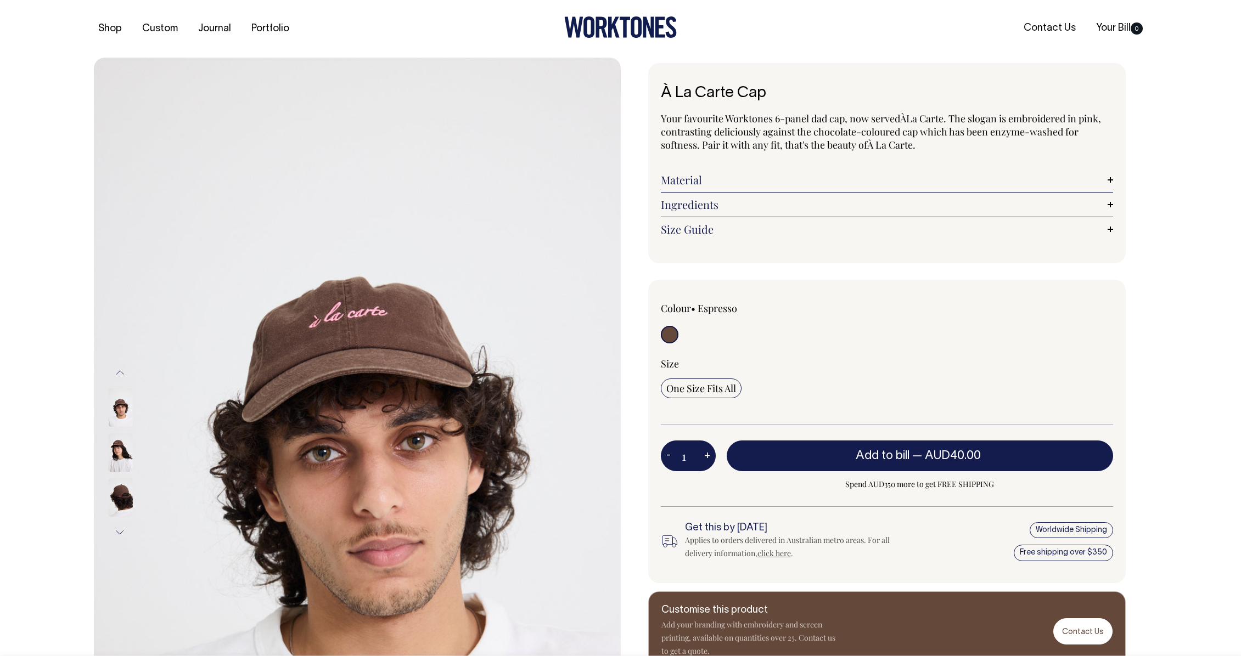
click at [120, 461] on img at bounding box center [120, 453] width 25 height 38
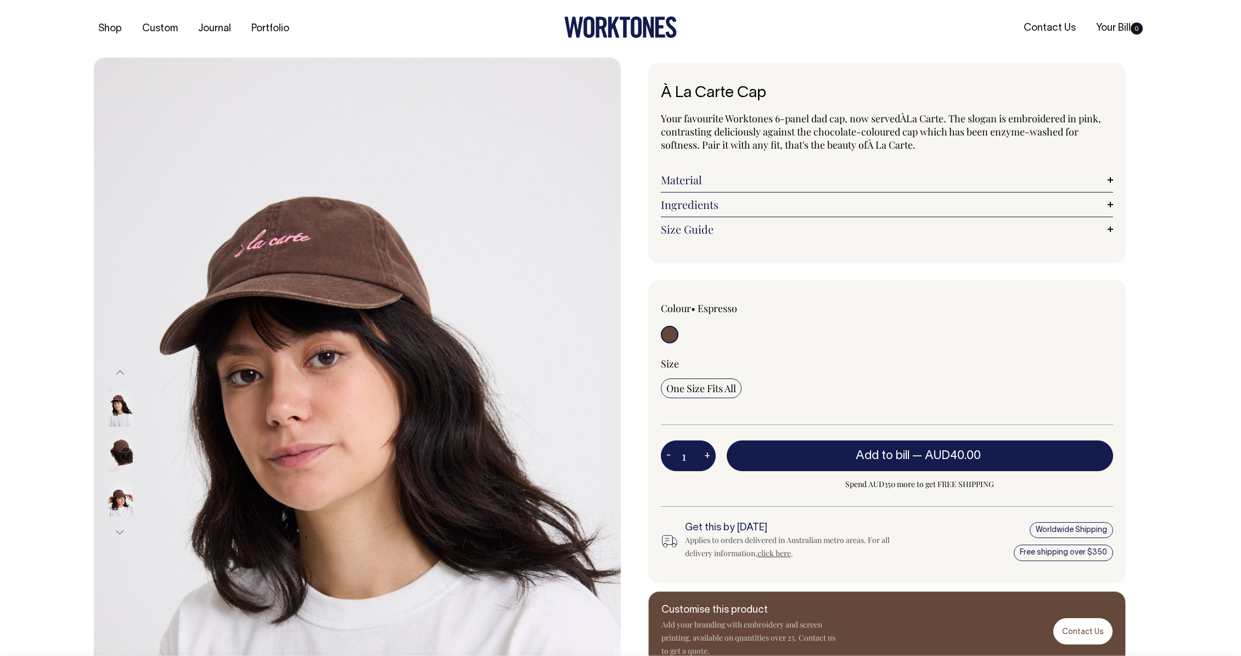
click at [120, 492] on img at bounding box center [120, 498] width 25 height 38
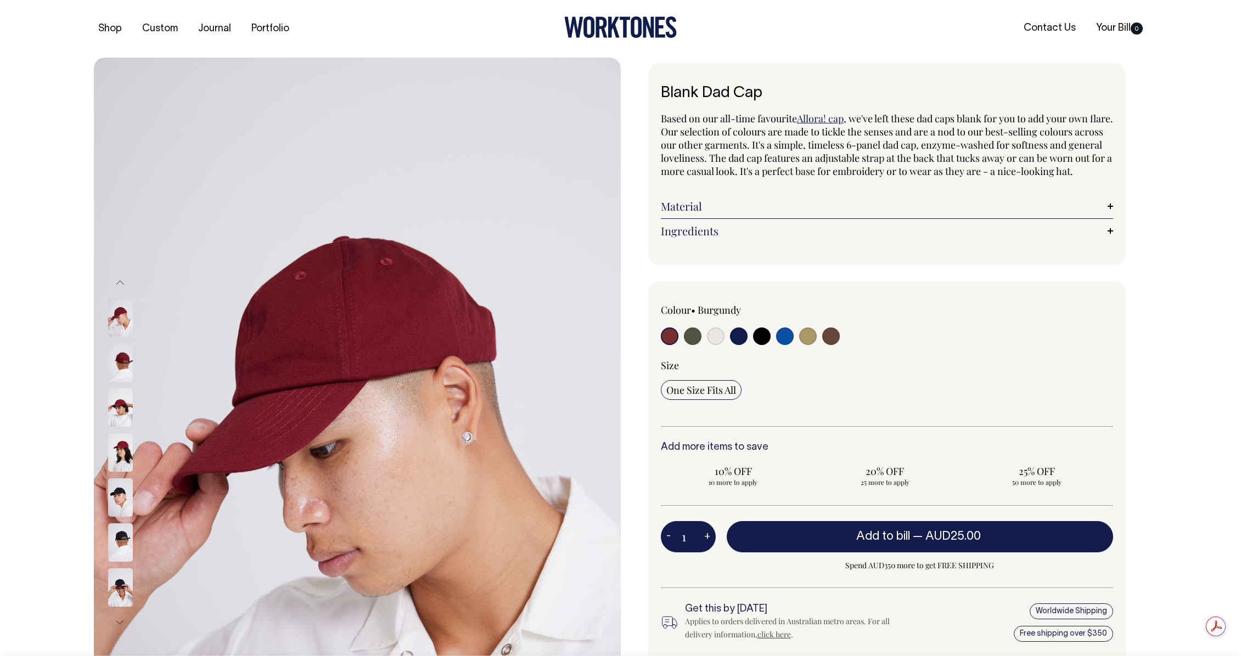
click at [830, 345] on input "radio" at bounding box center [831, 337] width 18 height 18
radio input "true"
select select "Espresso"
